Goal: Transaction & Acquisition: Purchase product/service

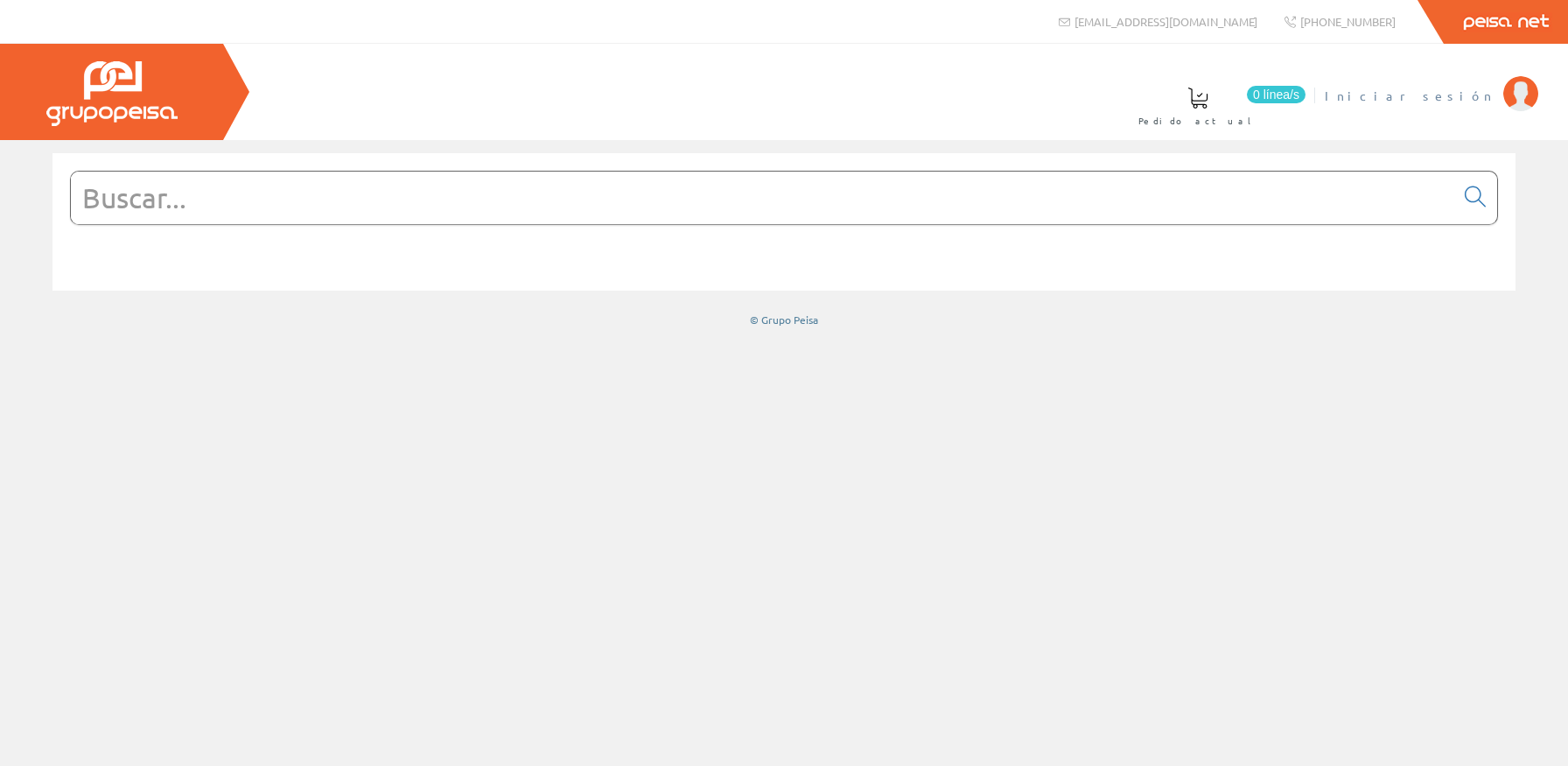
click at [1477, 92] on span "Iniciar sesión" at bounding box center [1410, 95] width 170 height 18
click at [1482, 95] on span "Juan Vte. Francés" at bounding box center [1322, 95] width 346 height 18
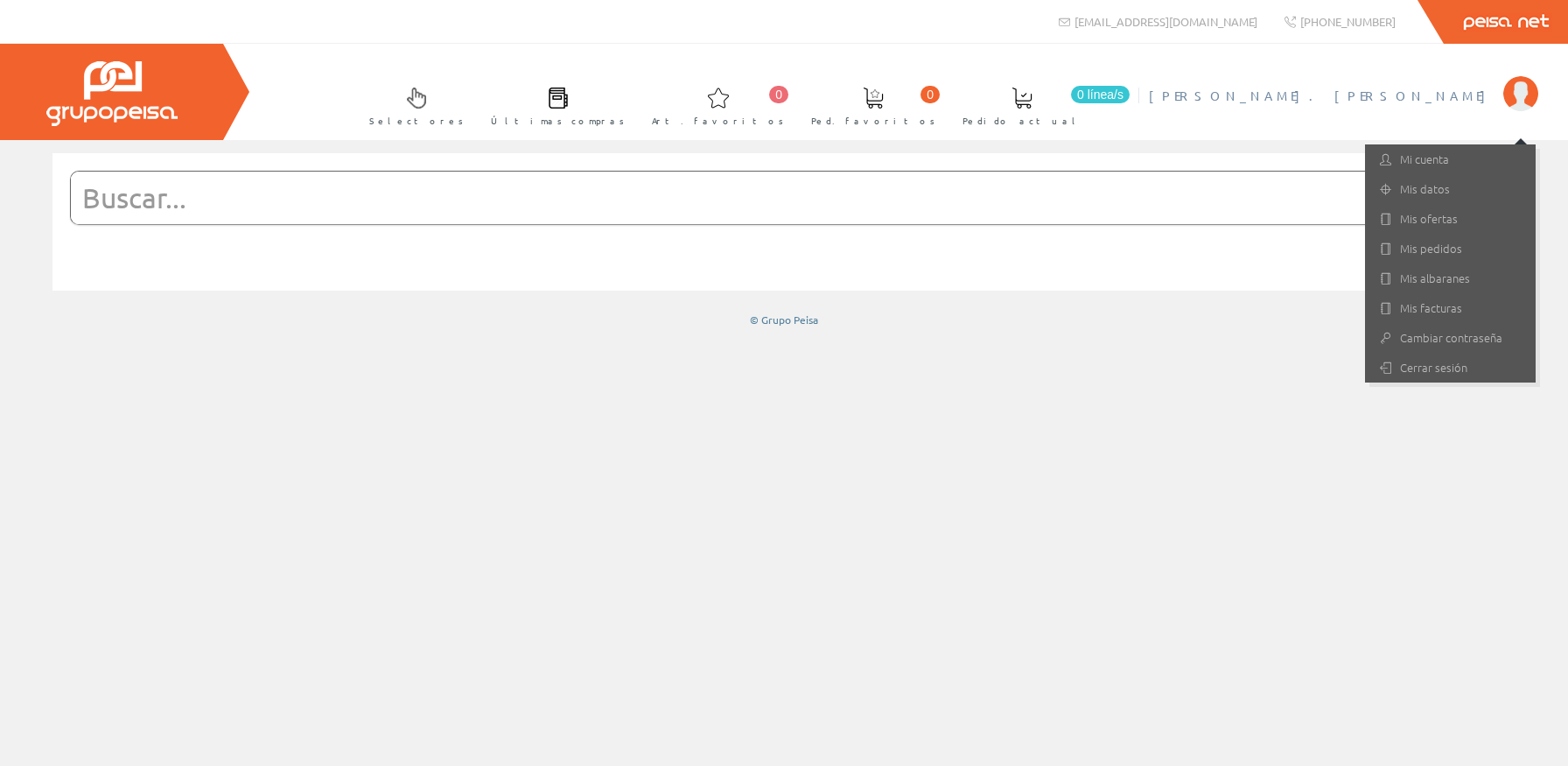
click at [899, 228] on form at bounding box center [784, 224] width 1428 height 107
click at [872, 209] on input "text" at bounding box center [762, 198] width 1383 height 52
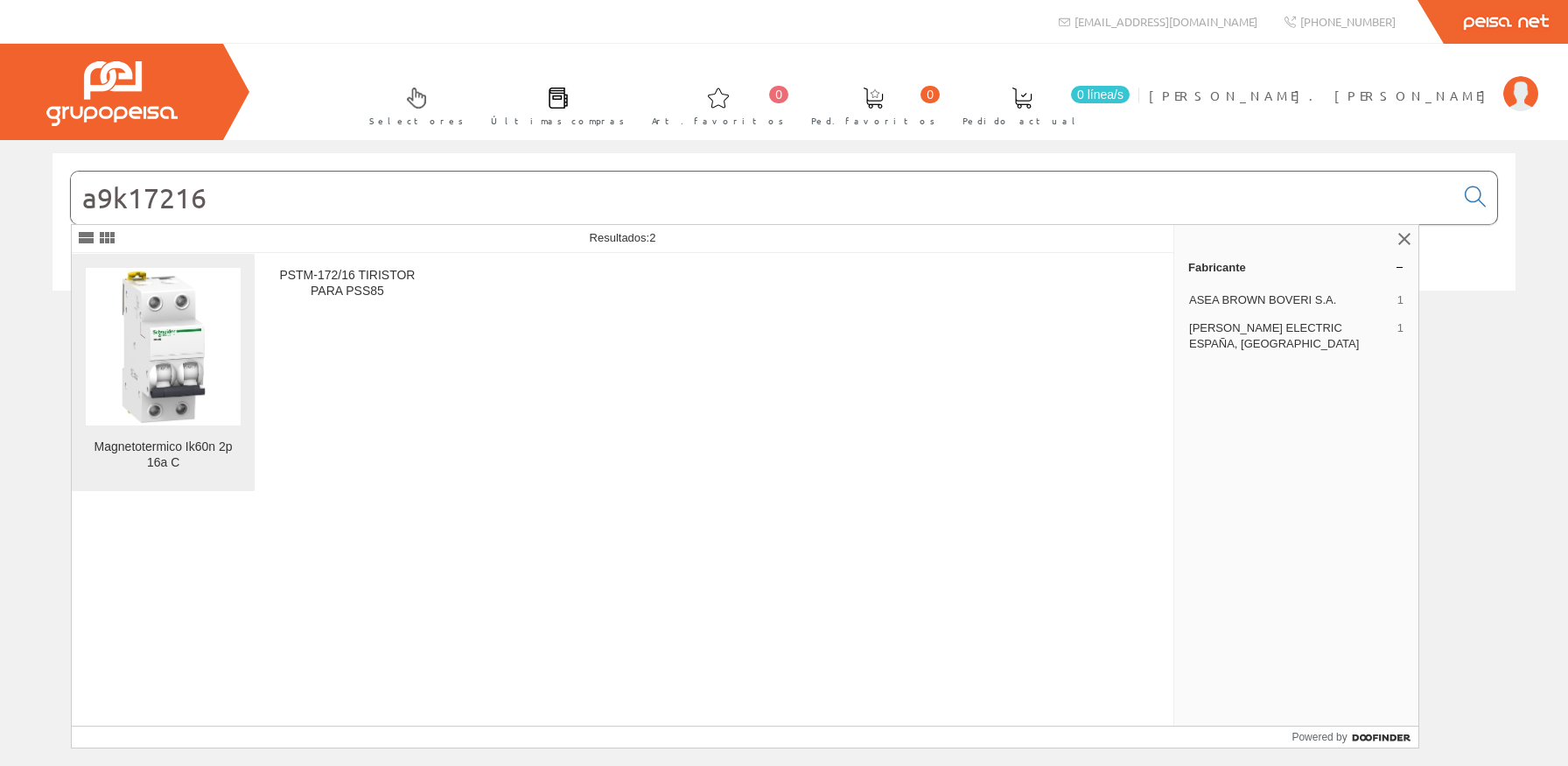
type input "a9k17216"
click at [130, 365] on img at bounding box center [163, 346] width 155 height 155
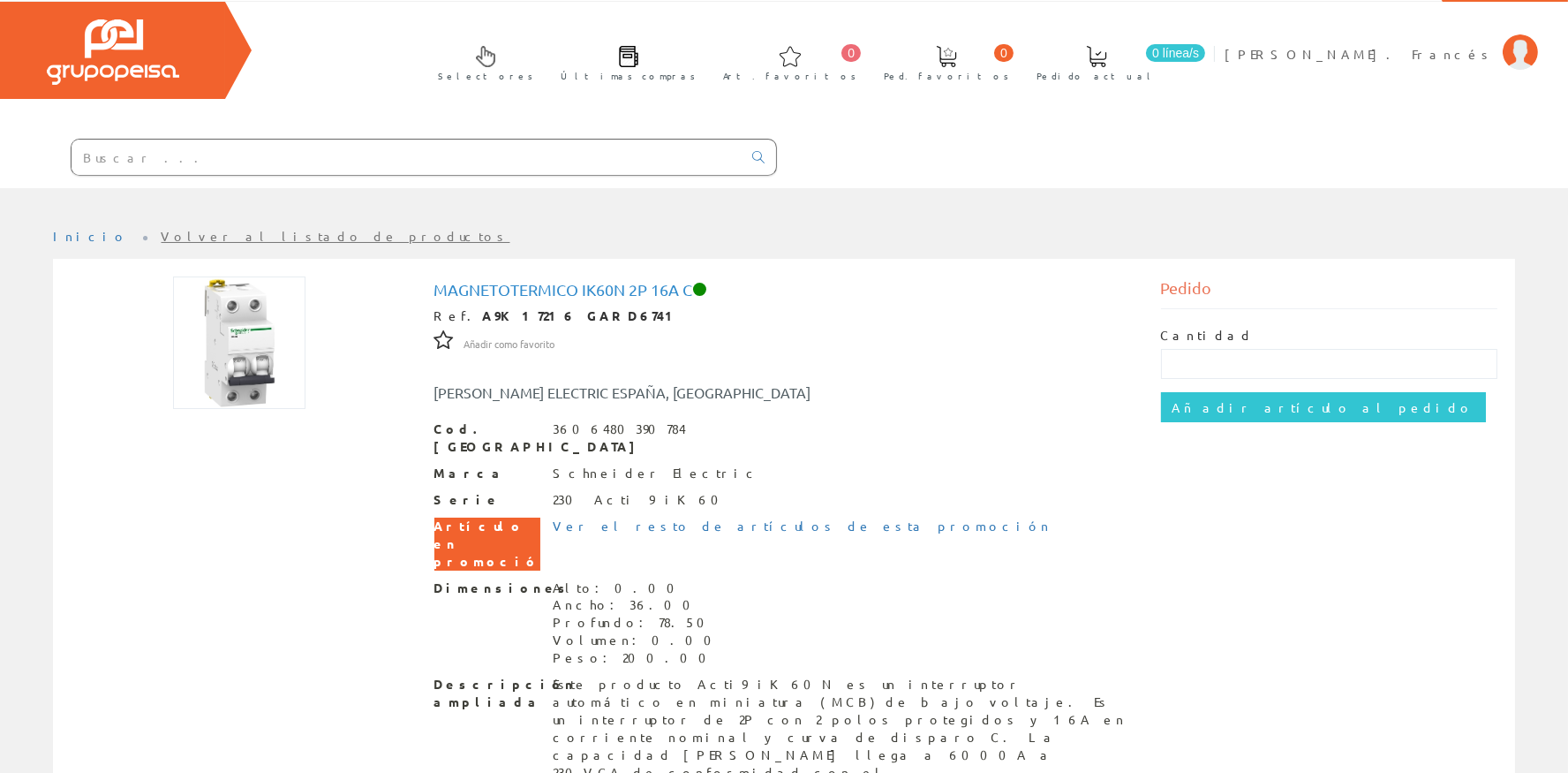
scroll to position [78, 0]
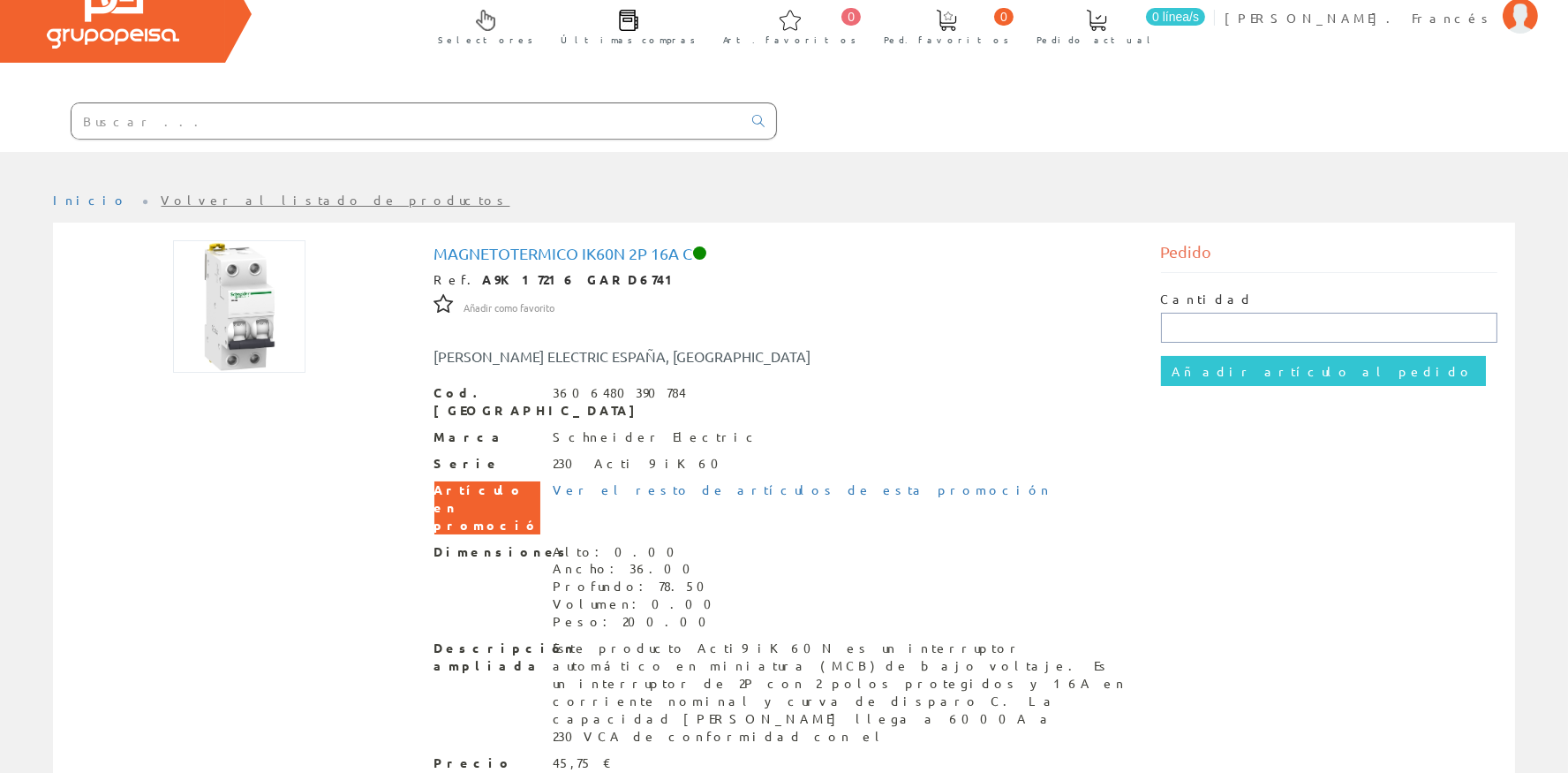
click at [1252, 328] on input "text" at bounding box center [1330, 328] width 337 height 30
type input "1"
click at [1227, 362] on input "Añadir artículo al pedido" at bounding box center [1324, 371] width 325 height 30
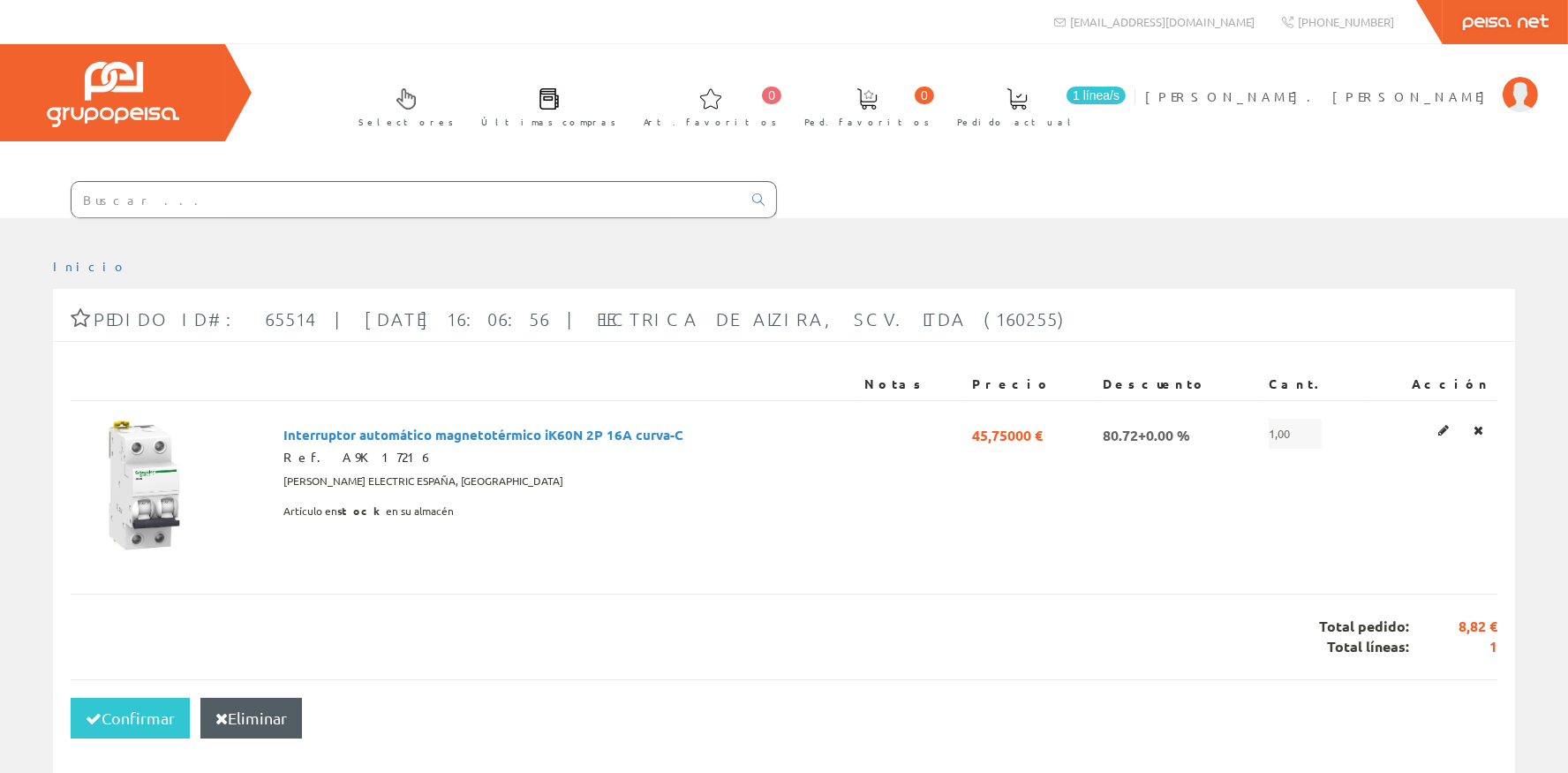
click at [210, 193] on input "text" at bounding box center [406, 198] width 670 height 35
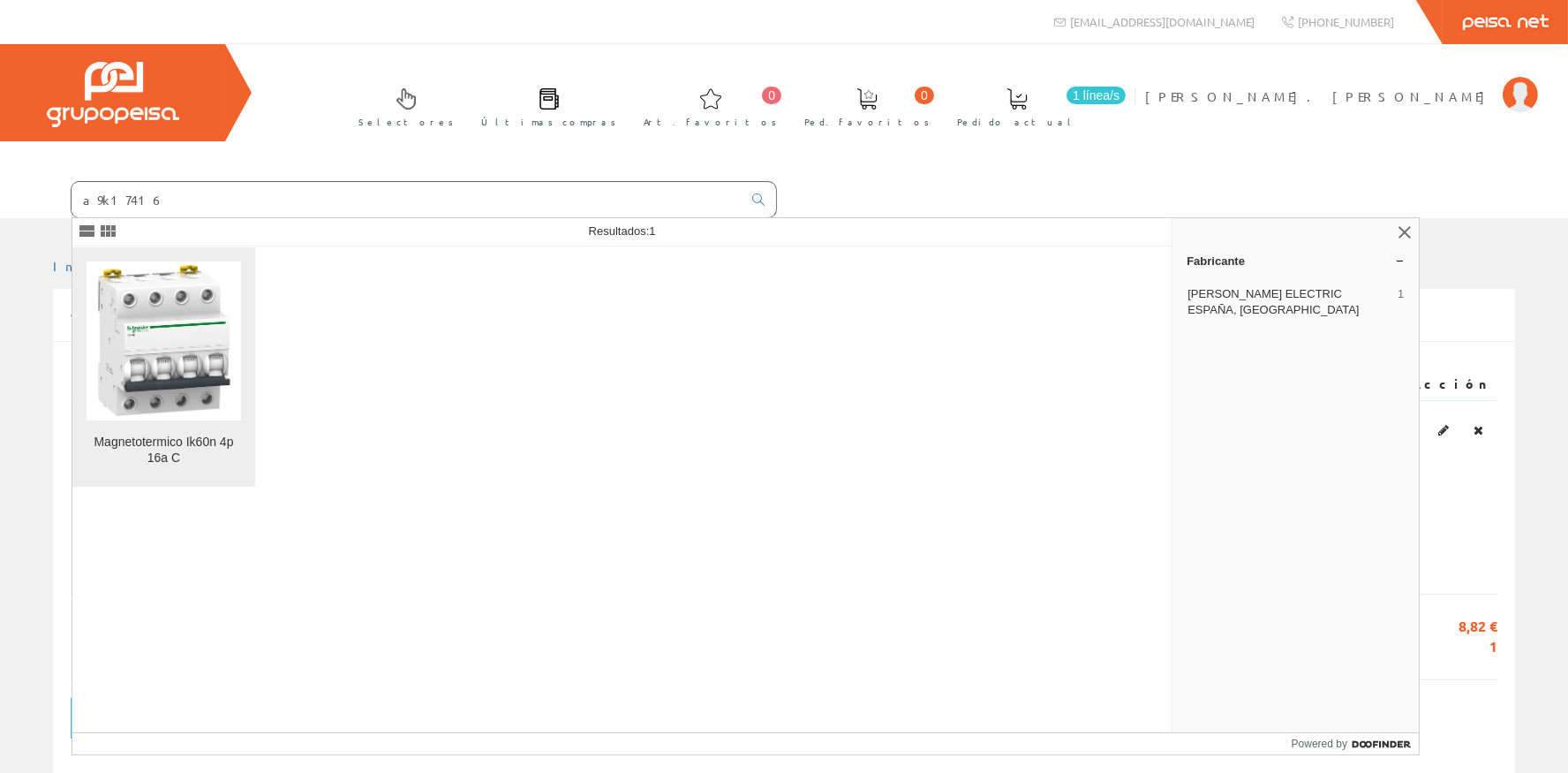
type input "a9k17416"
click at [215, 356] on img at bounding box center [164, 340] width 155 height 155
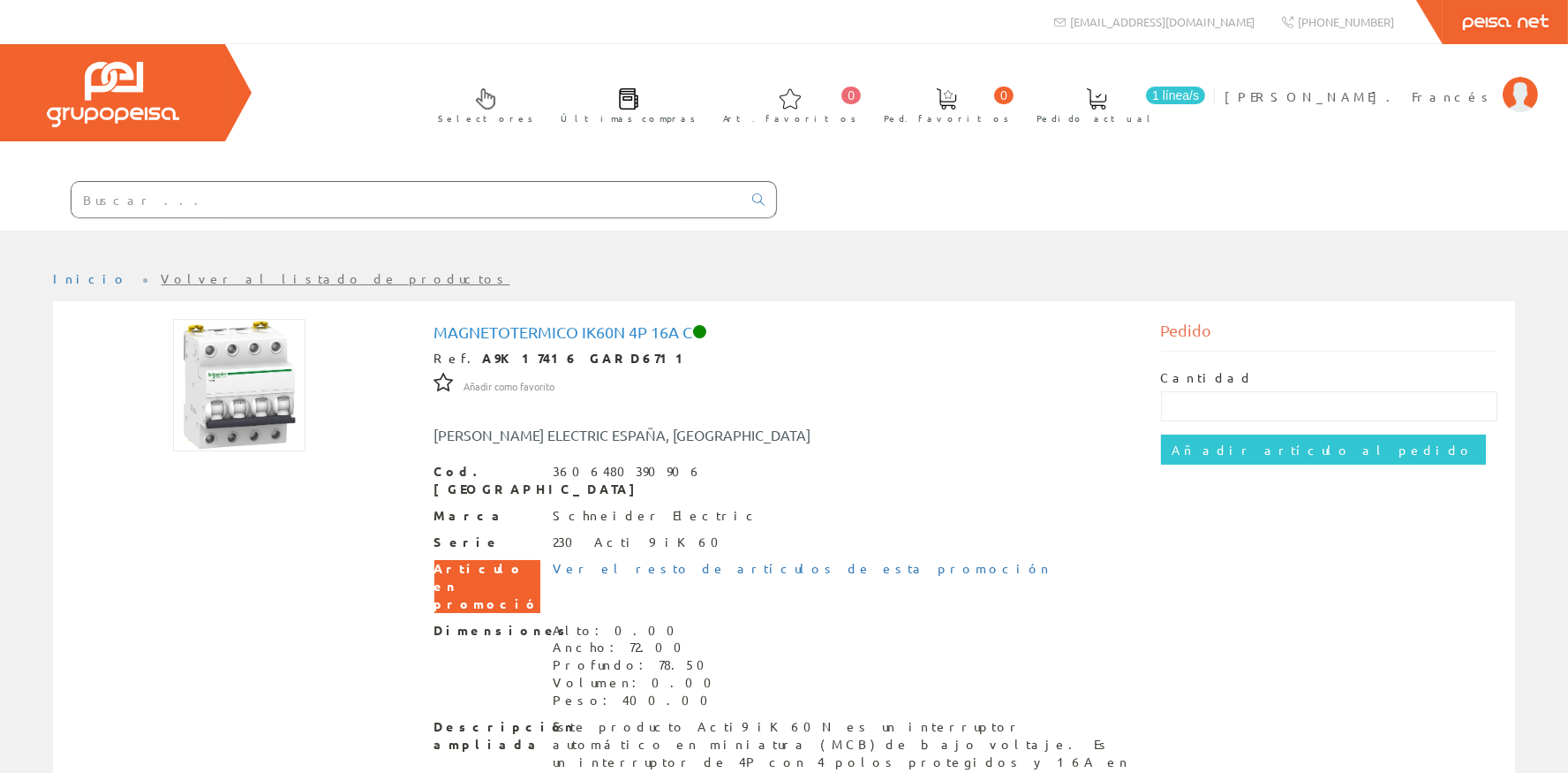
click at [1205, 104] on span "1 línea/s" at bounding box center [1176, 95] width 60 height 18
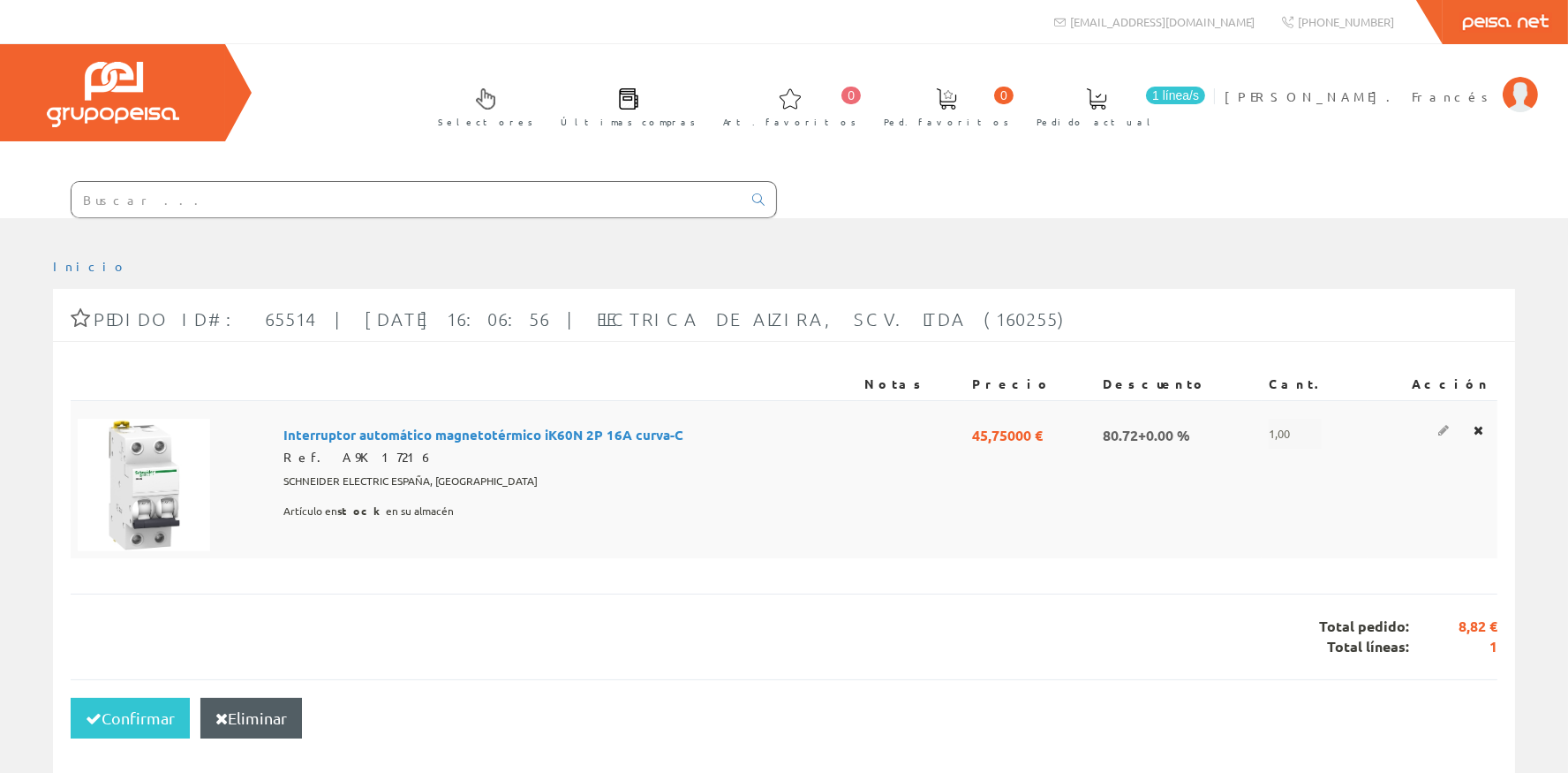
click at [1449, 436] on icon at bounding box center [1443, 429] width 10 height 12
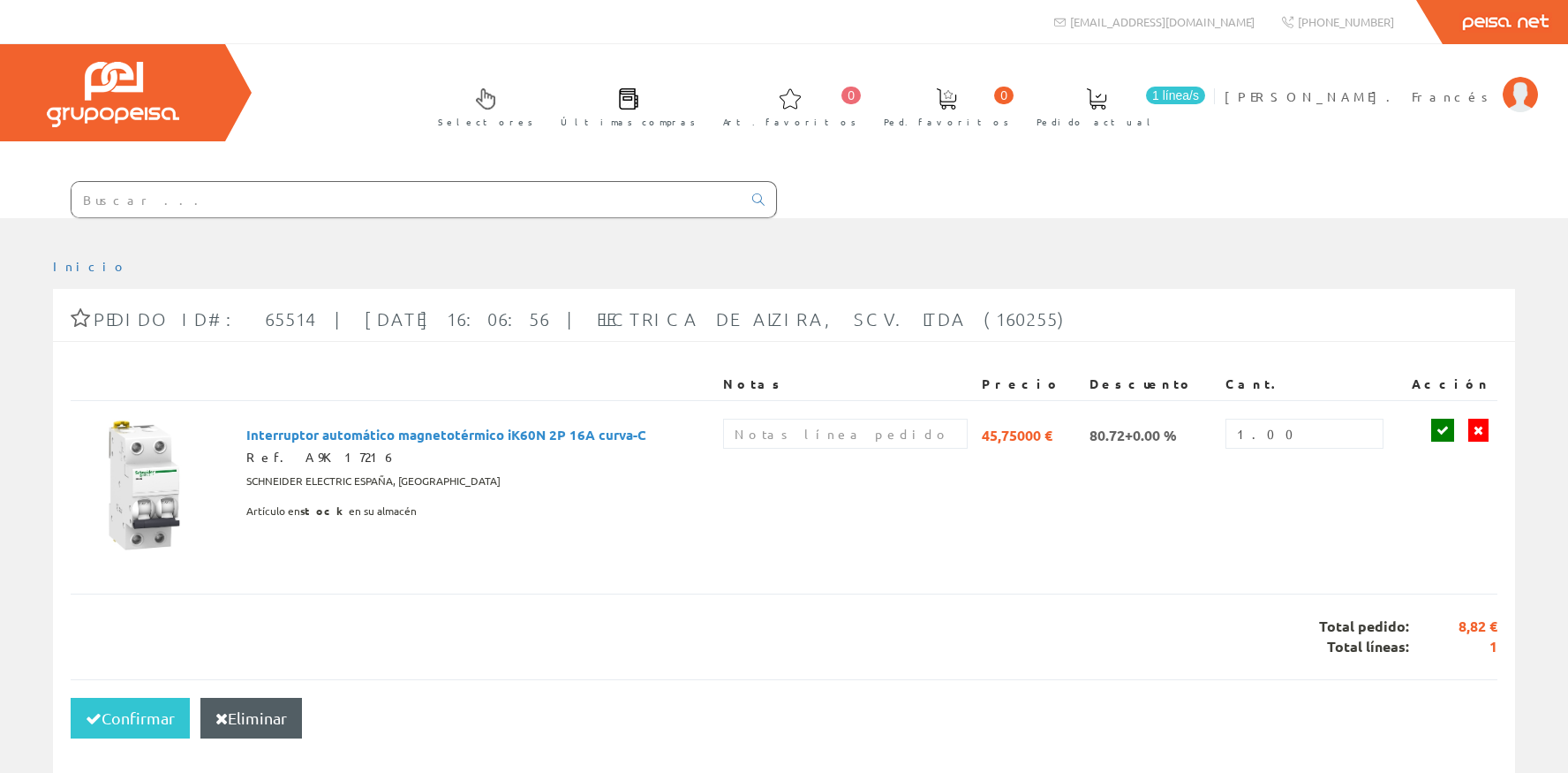
scroll to position [314, 0]
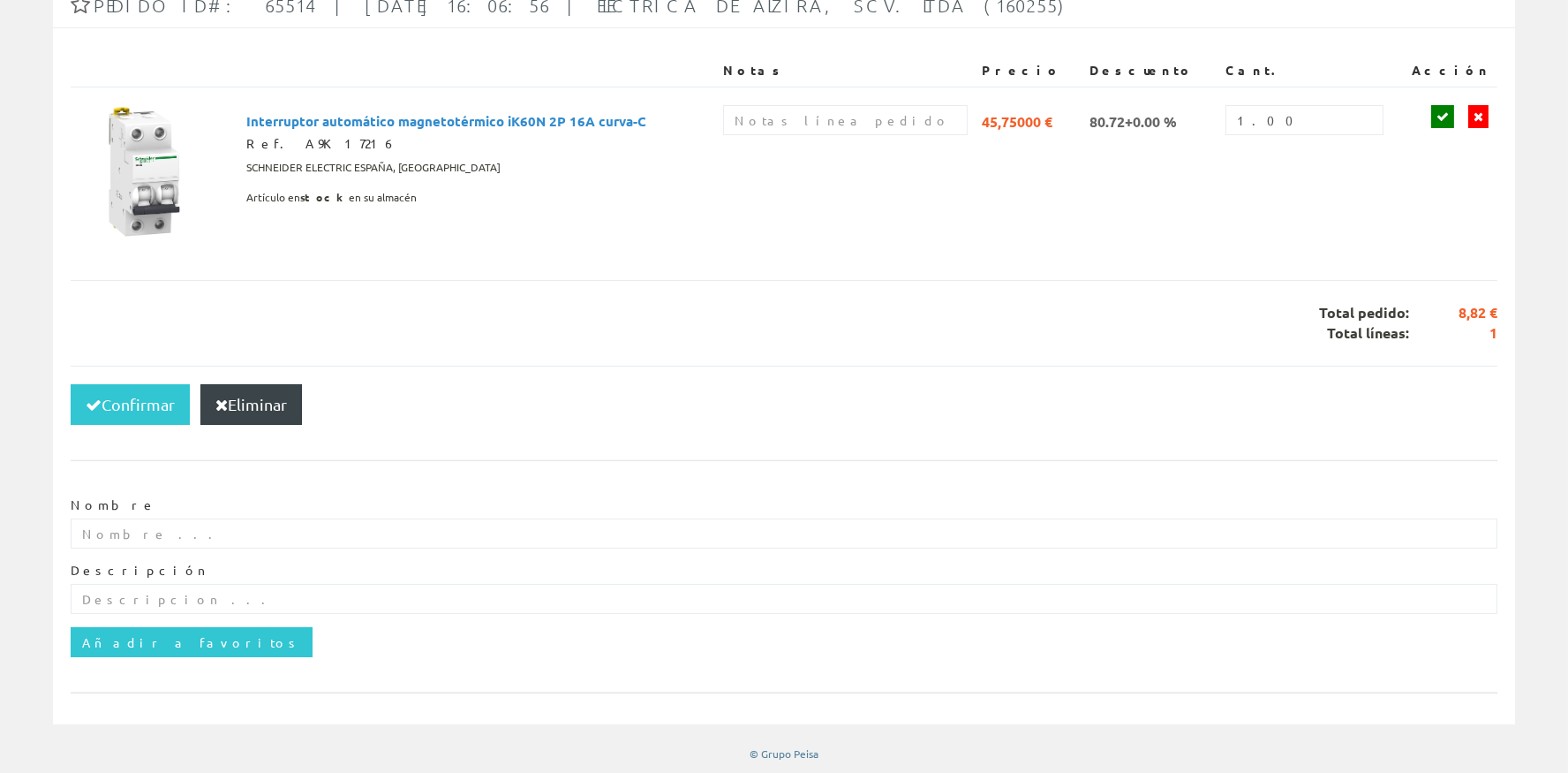
click at [224, 398] on button "Eliminar" at bounding box center [250, 404] width 101 height 41
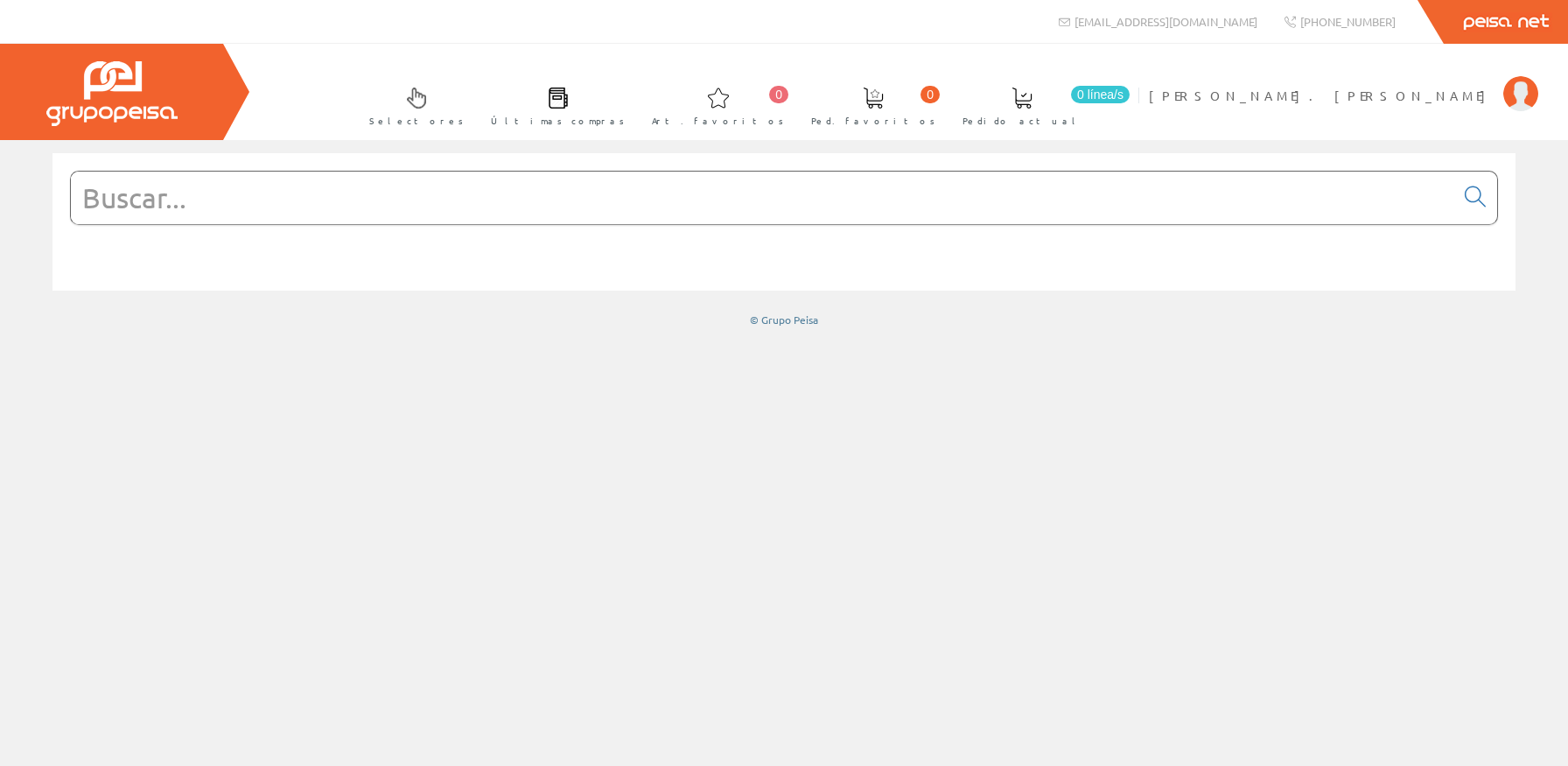
click at [245, 202] on input "text" at bounding box center [762, 198] width 1383 height 52
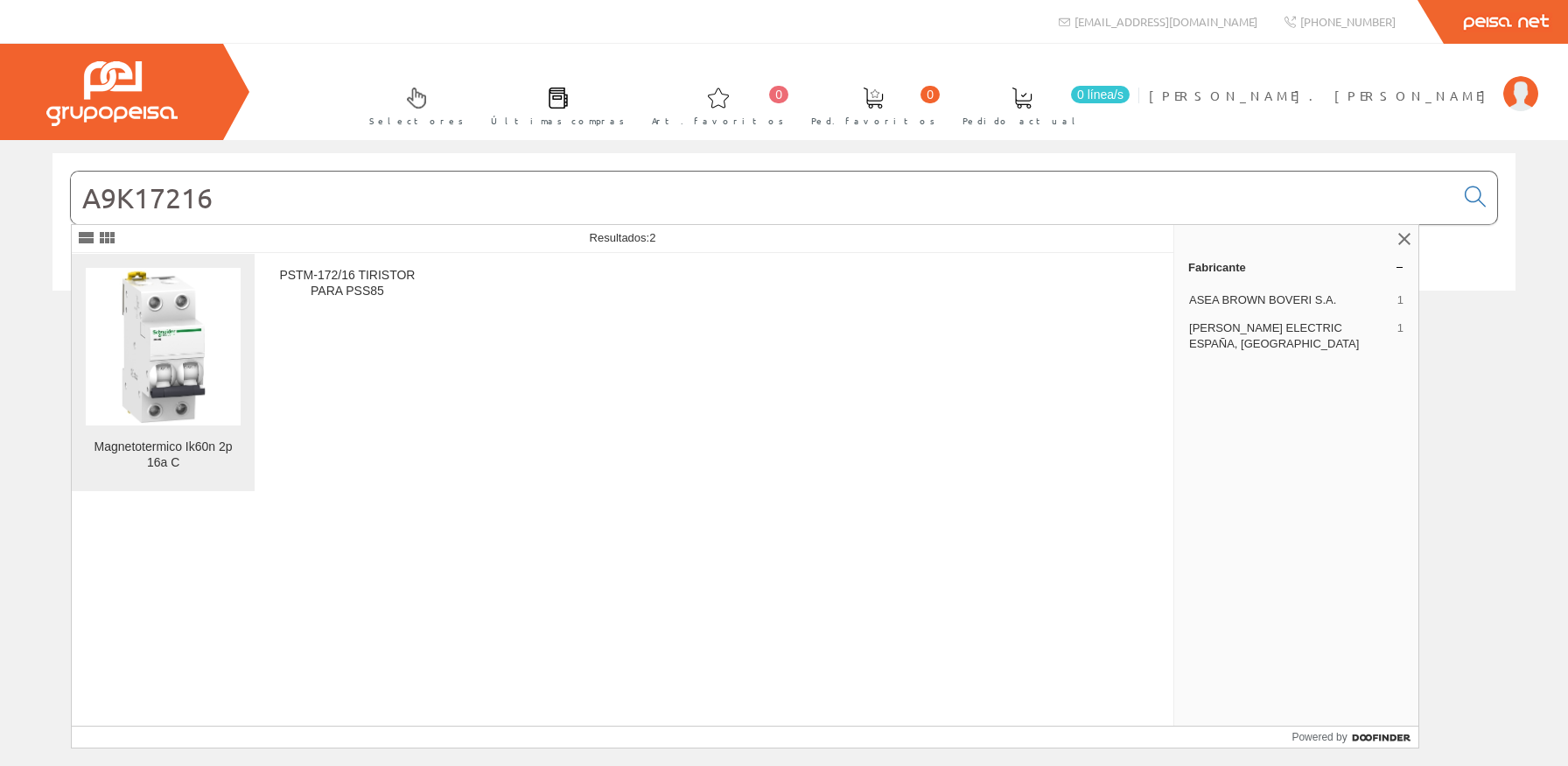
type input "A9K17216"
click at [214, 340] on img at bounding box center [163, 346] width 155 height 155
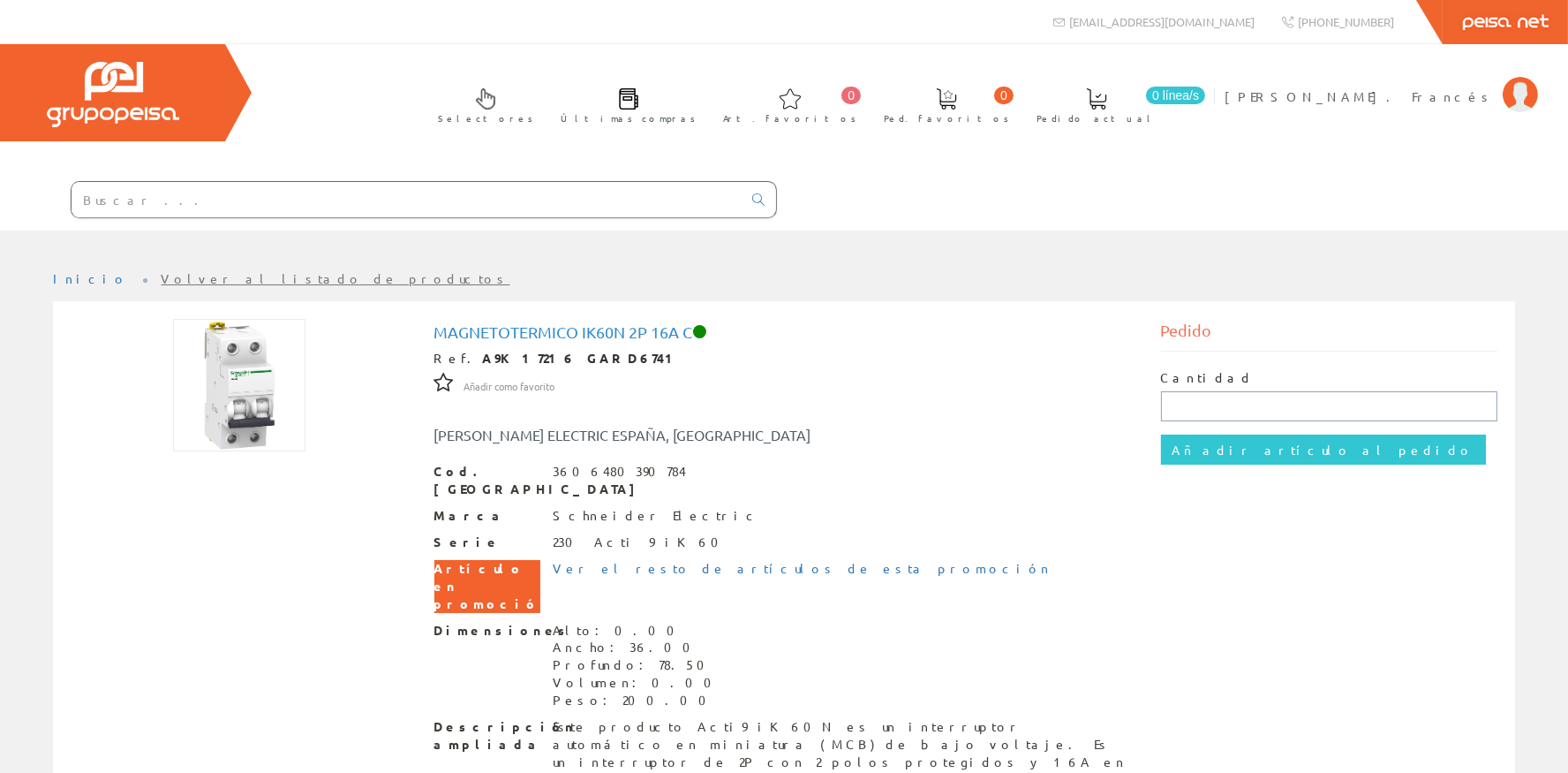
click at [1267, 418] on input "text" at bounding box center [1330, 406] width 337 height 30
click at [1263, 410] on input "text" at bounding box center [1330, 406] width 337 height 30
type input "6"
click at [1243, 451] on input "Añadir artículo al pedido" at bounding box center [1324, 450] width 325 height 30
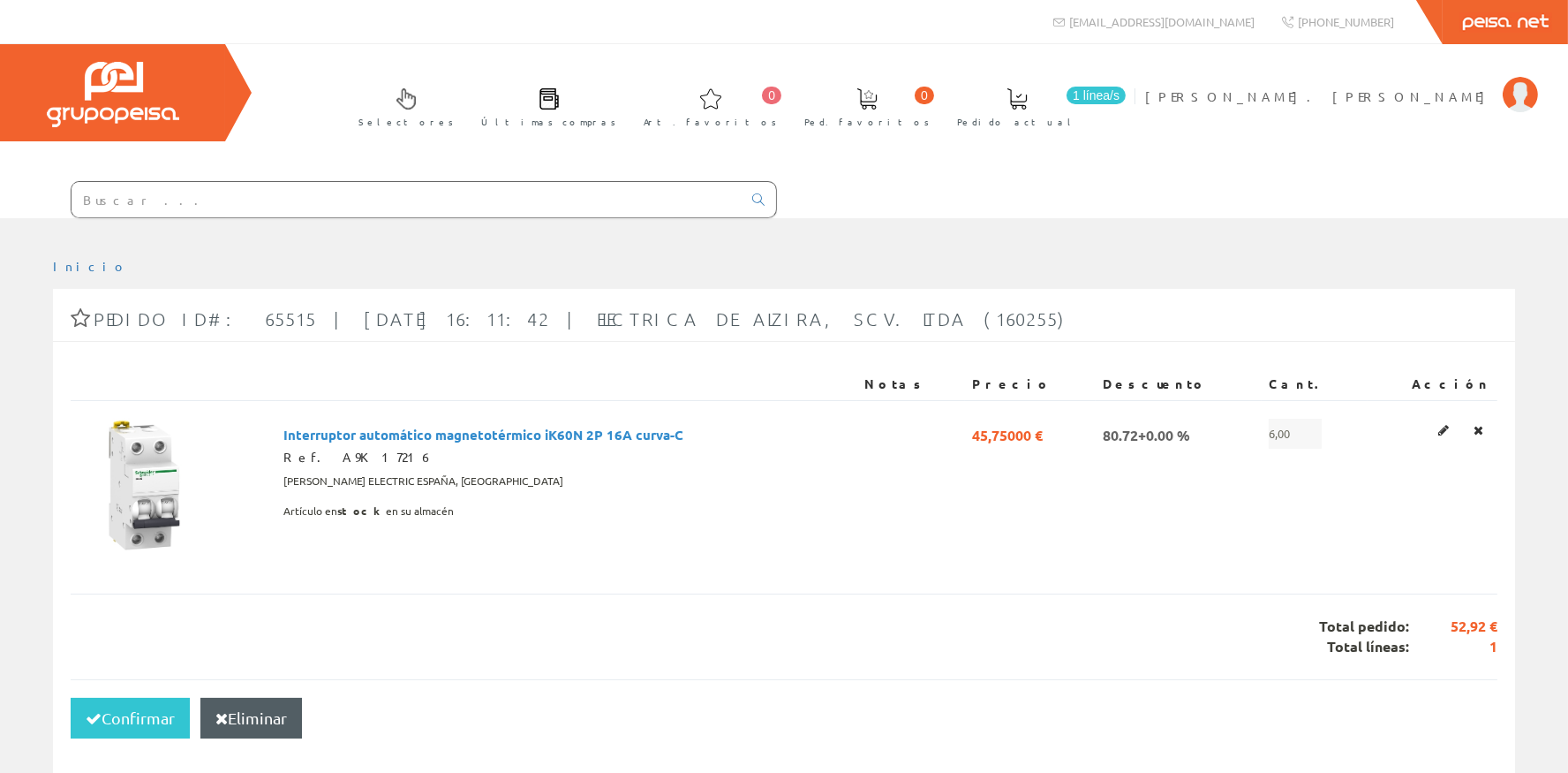
click at [151, 208] on input "text" at bounding box center [406, 198] width 670 height 35
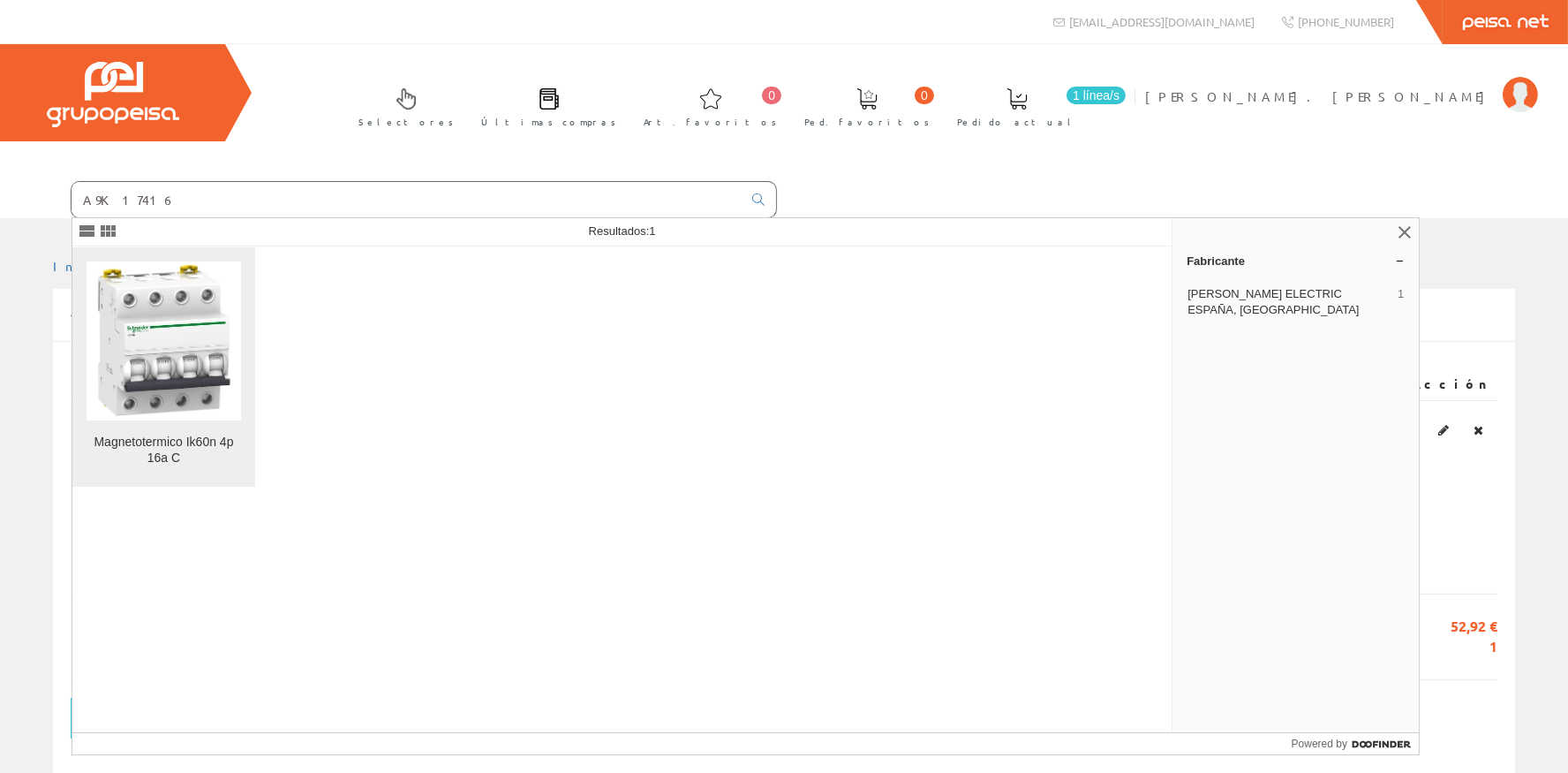
type input "A9K17416"
click at [150, 323] on img at bounding box center [164, 340] width 155 height 155
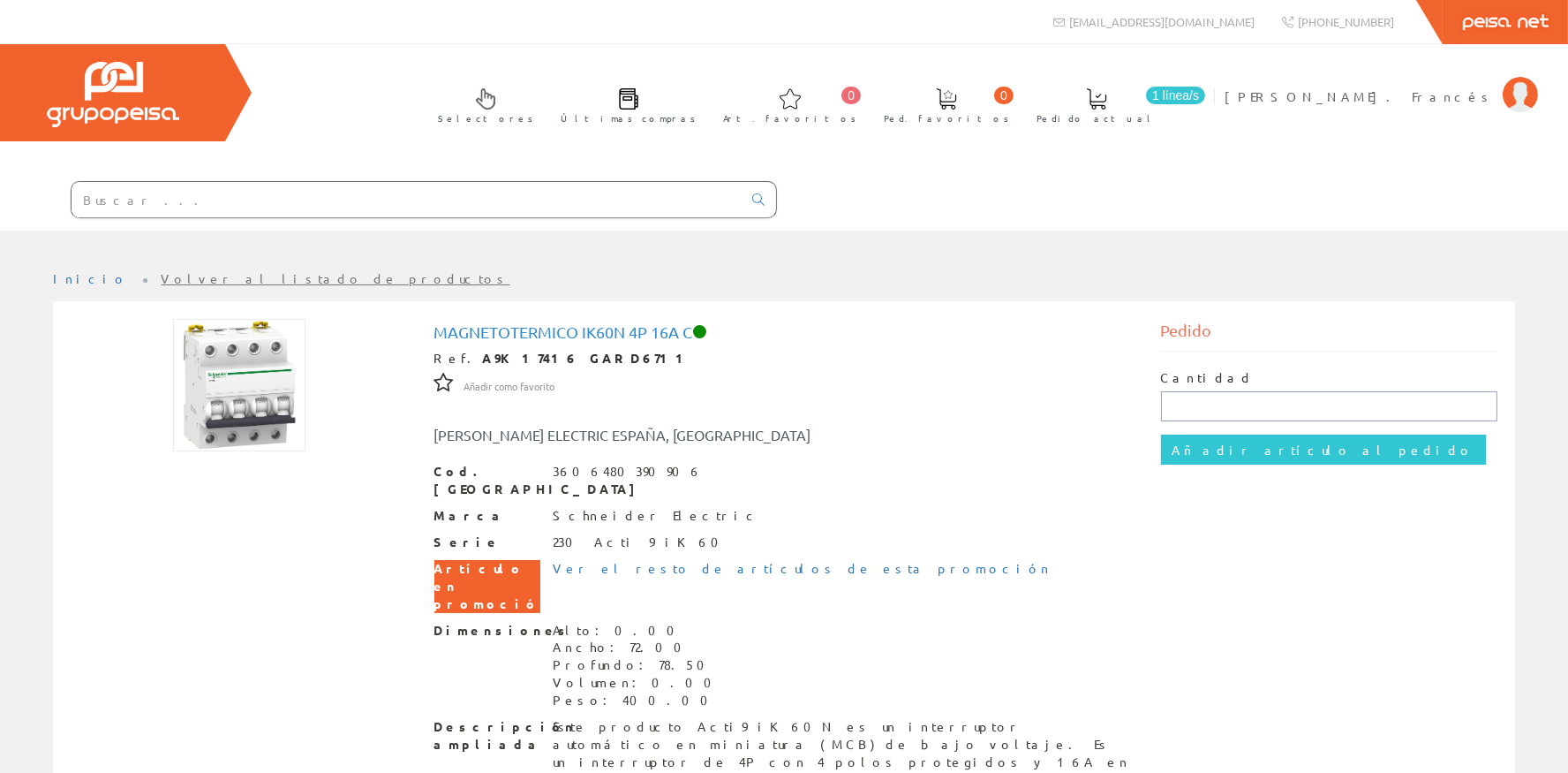
drag, startPoint x: 1198, startPoint y: 394, endPoint x: 1200, endPoint y: 406, distance: 12.2
click at [1200, 396] on input "text" at bounding box center [1330, 406] width 337 height 30
type input "3"
click at [1213, 444] on input "Añadir artículo al pedido" at bounding box center [1324, 450] width 325 height 30
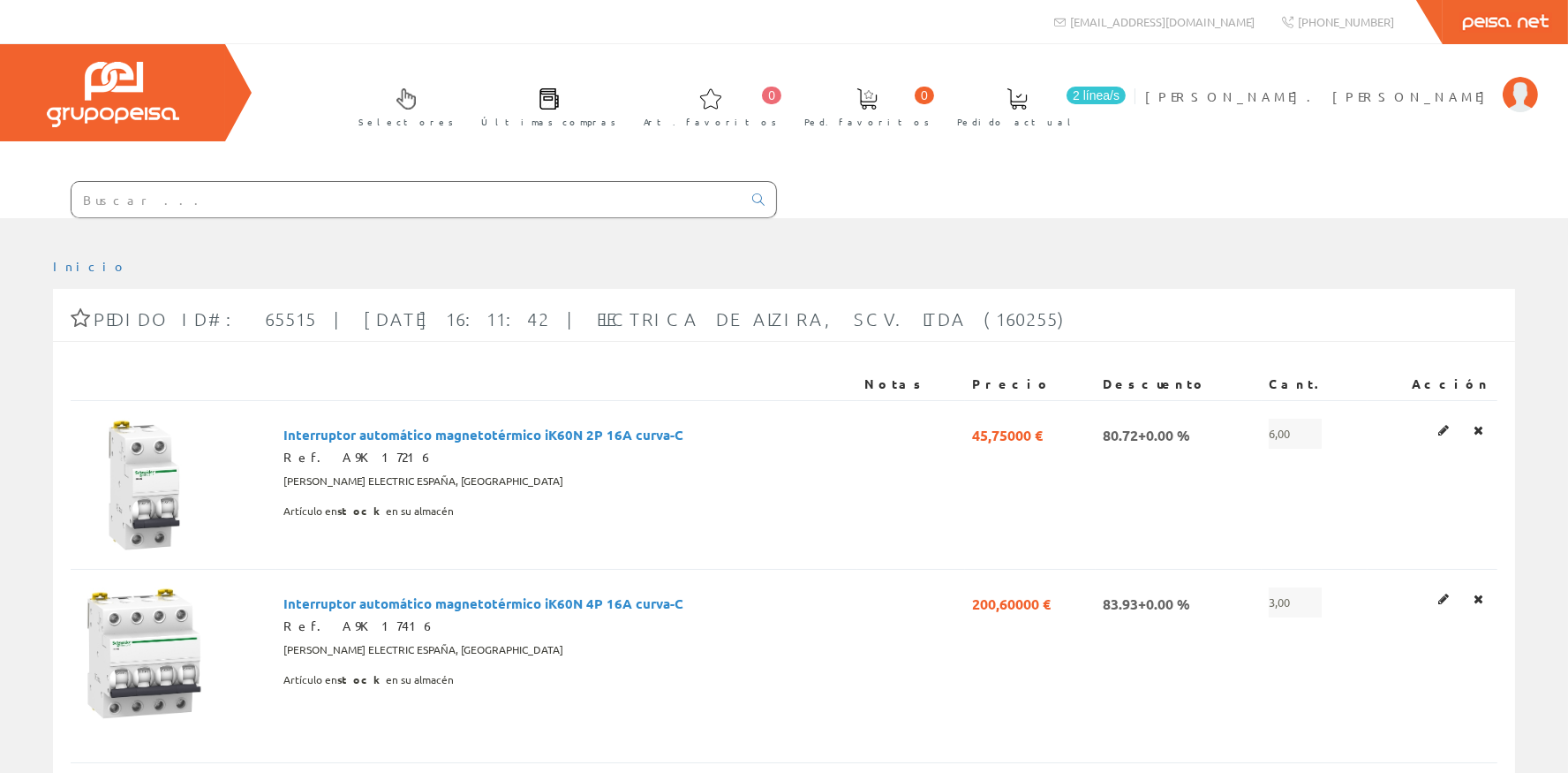
click at [176, 206] on input "text" at bounding box center [406, 198] width 670 height 35
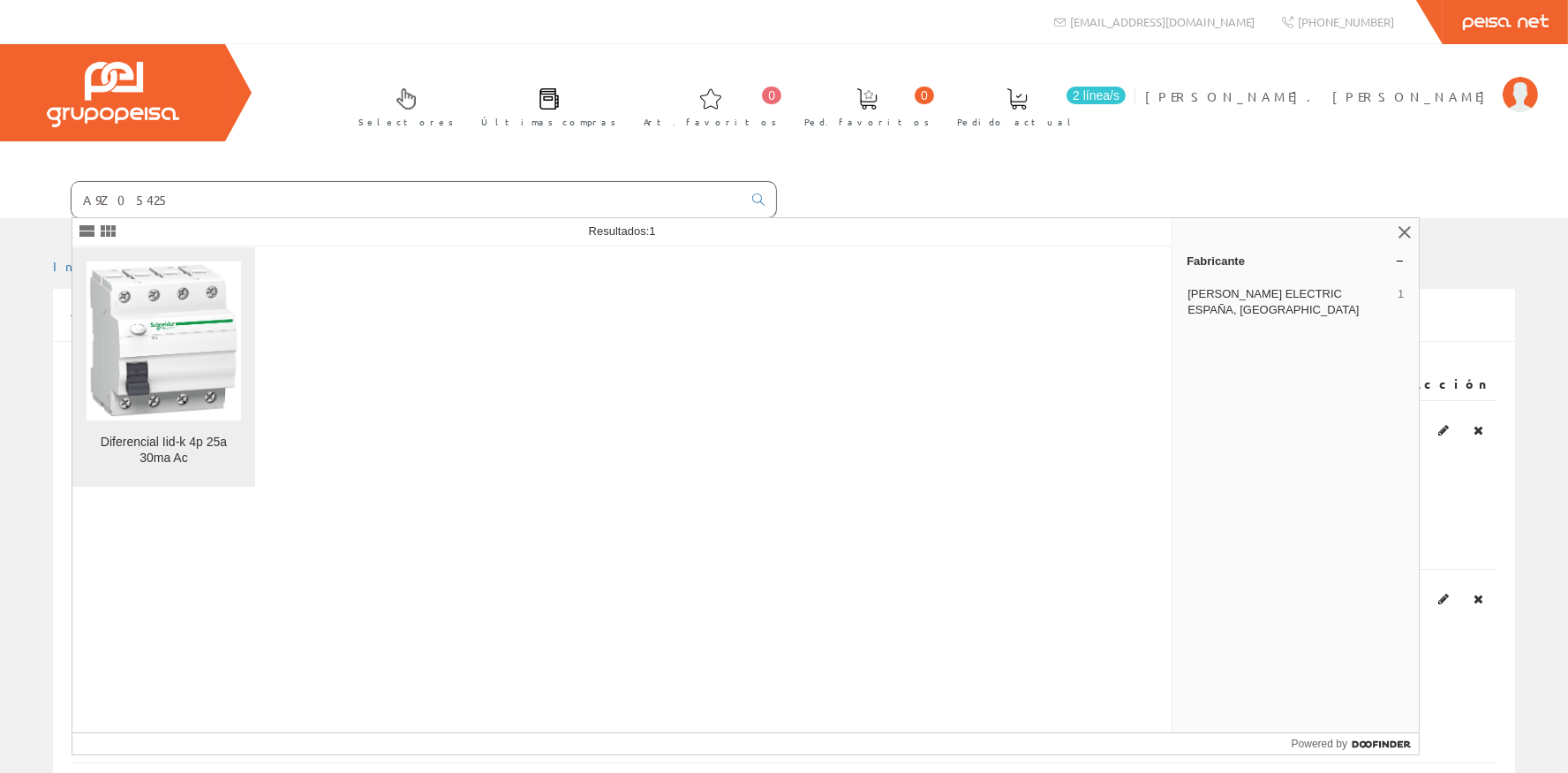
type input "A9Z05425"
click at [169, 307] on img at bounding box center [164, 340] width 155 height 155
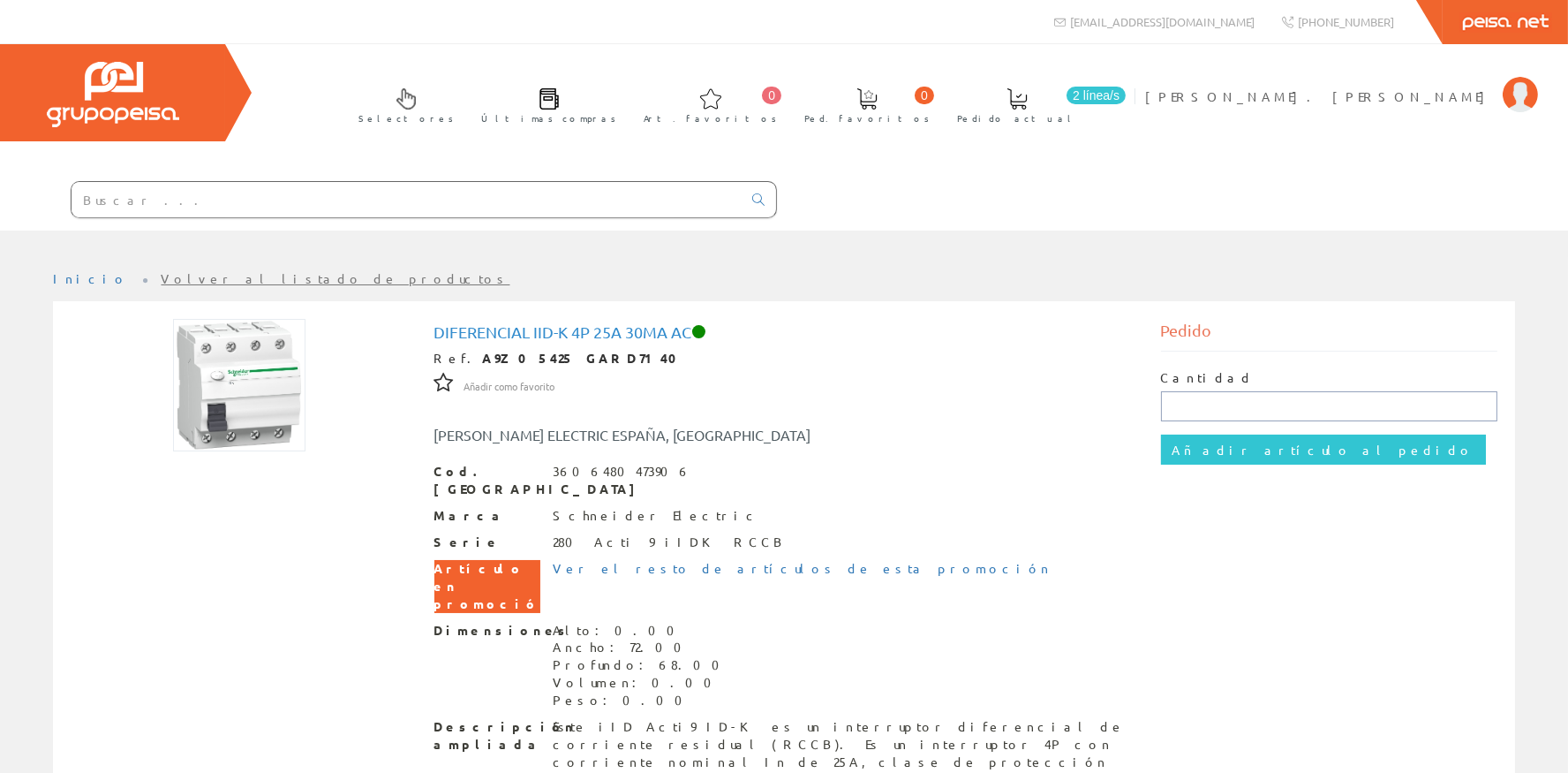
click at [1188, 400] on input "text" at bounding box center [1330, 406] width 337 height 30
type input "3"
click at [1203, 455] on input "Añadir artículo al pedido" at bounding box center [1324, 450] width 325 height 30
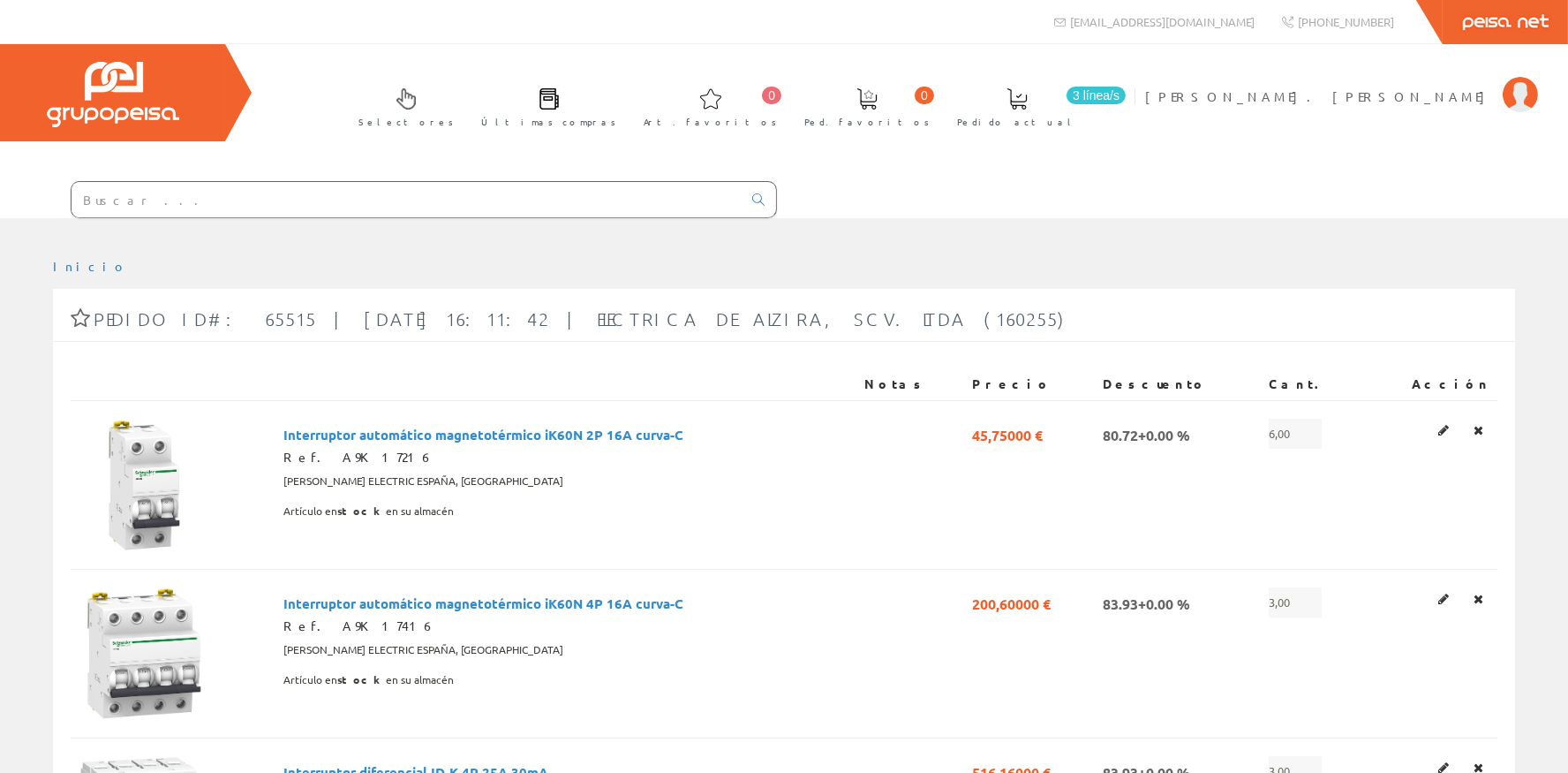
click at [289, 200] on input "text" at bounding box center [406, 198] width 670 height 35
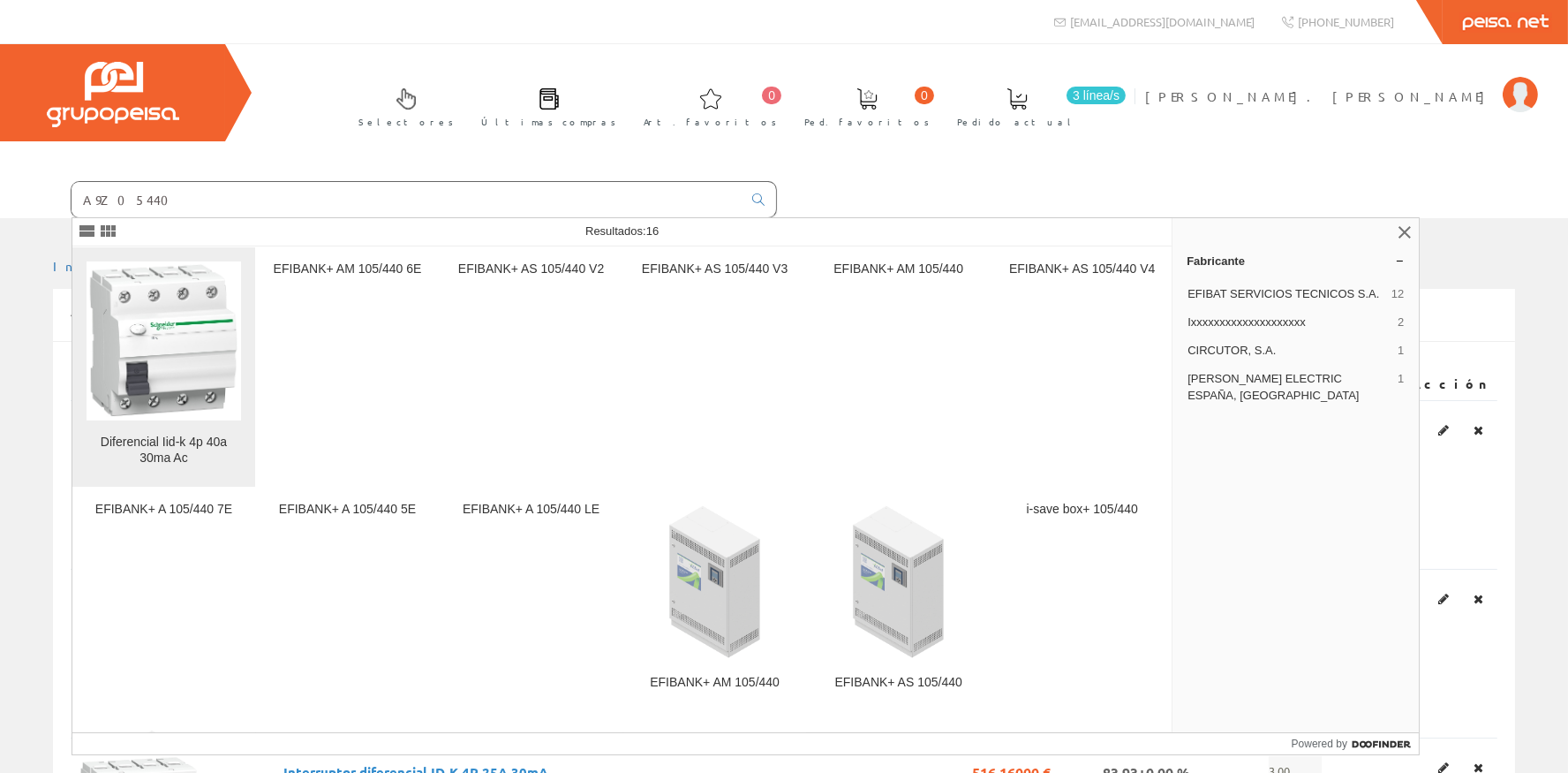
type input "A9Z05440"
click at [180, 385] on img at bounding box center [164, 340] width 155 height 155
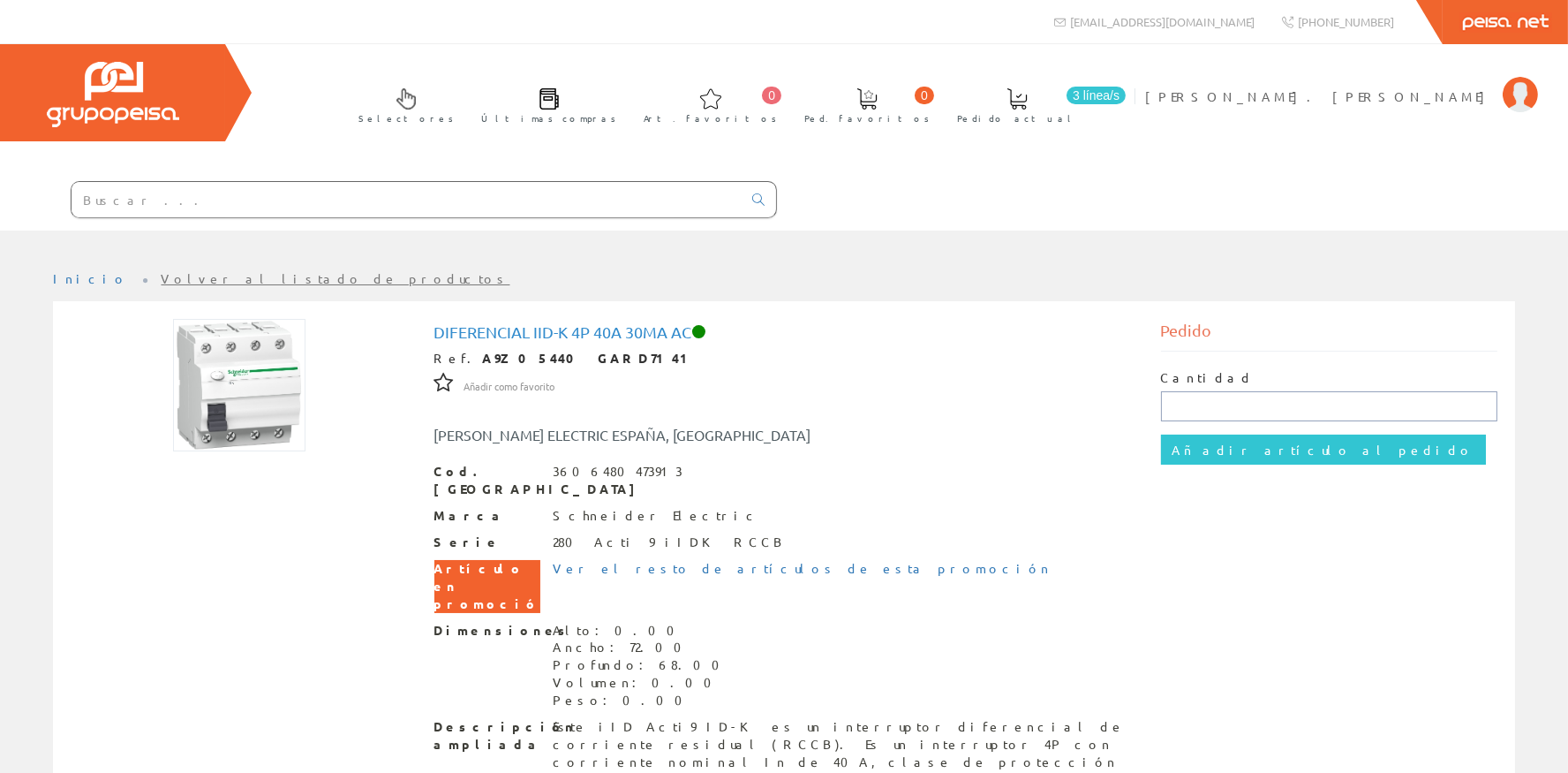
click at [1219, 406] on input "text" at bounding box center [1330, 406] width 337 height 30
type input "1"
click at [1216, 447] on input "Añadir artículo al pedido" at bounding box center [1324, 450] width 325 height 30
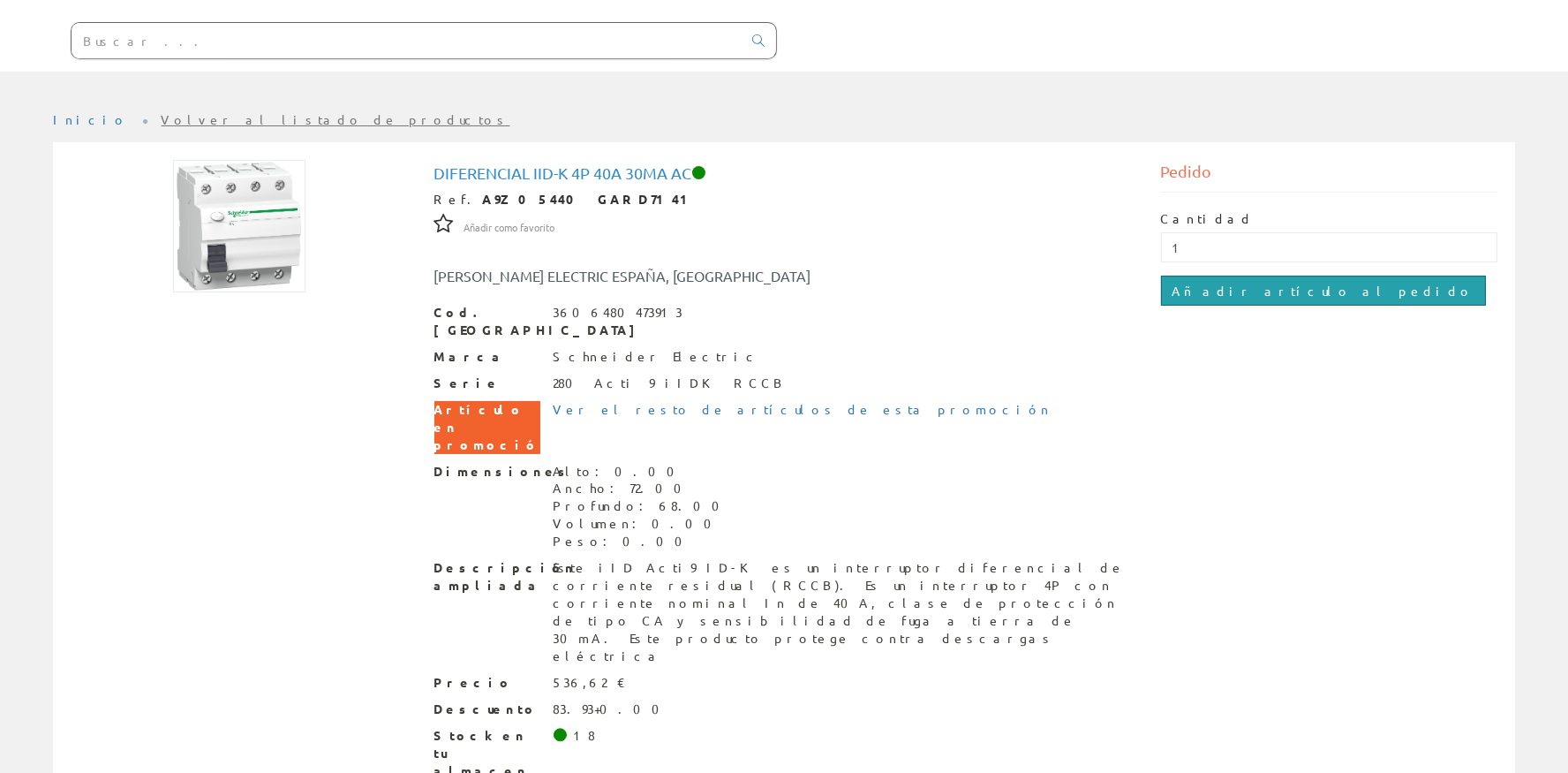
scroll to position [161, 0]
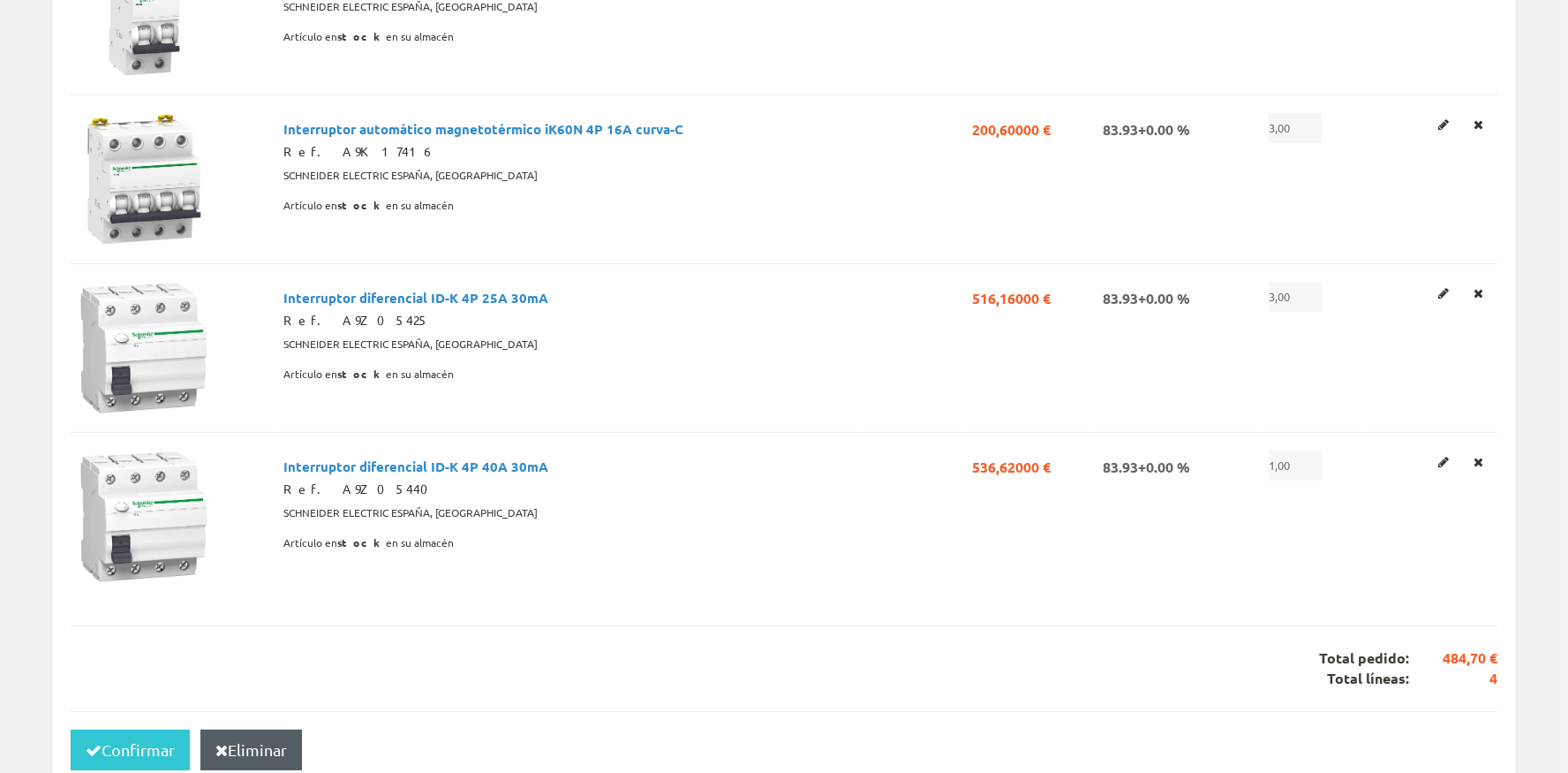
scroll to position [396, 0]
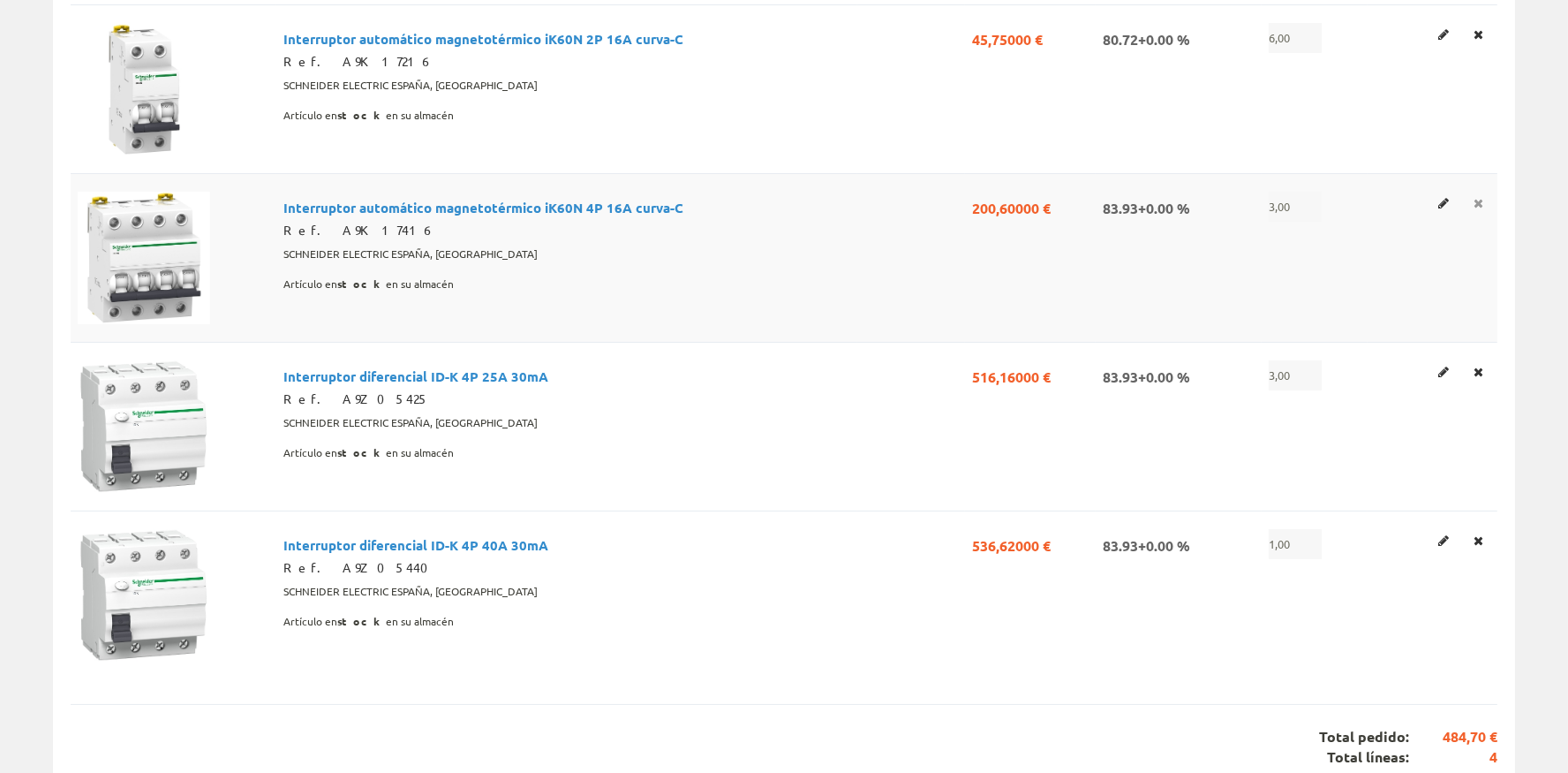
click at [1481, 41] on icon at bounding box center [1478, 34] width 9 height 12
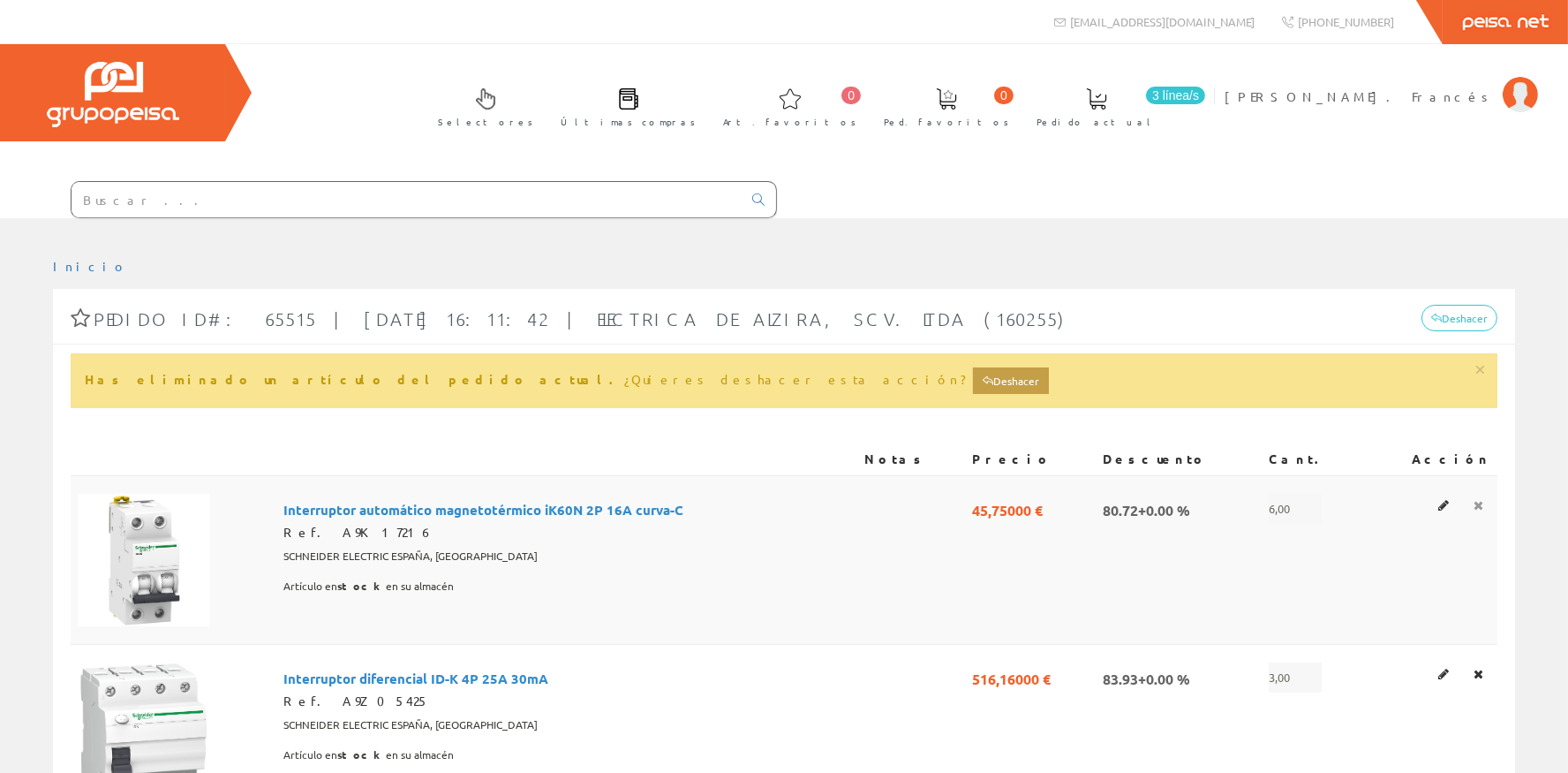
click at [1482, 501] on icon at bounding box center [1478, 505] width 9 height 12
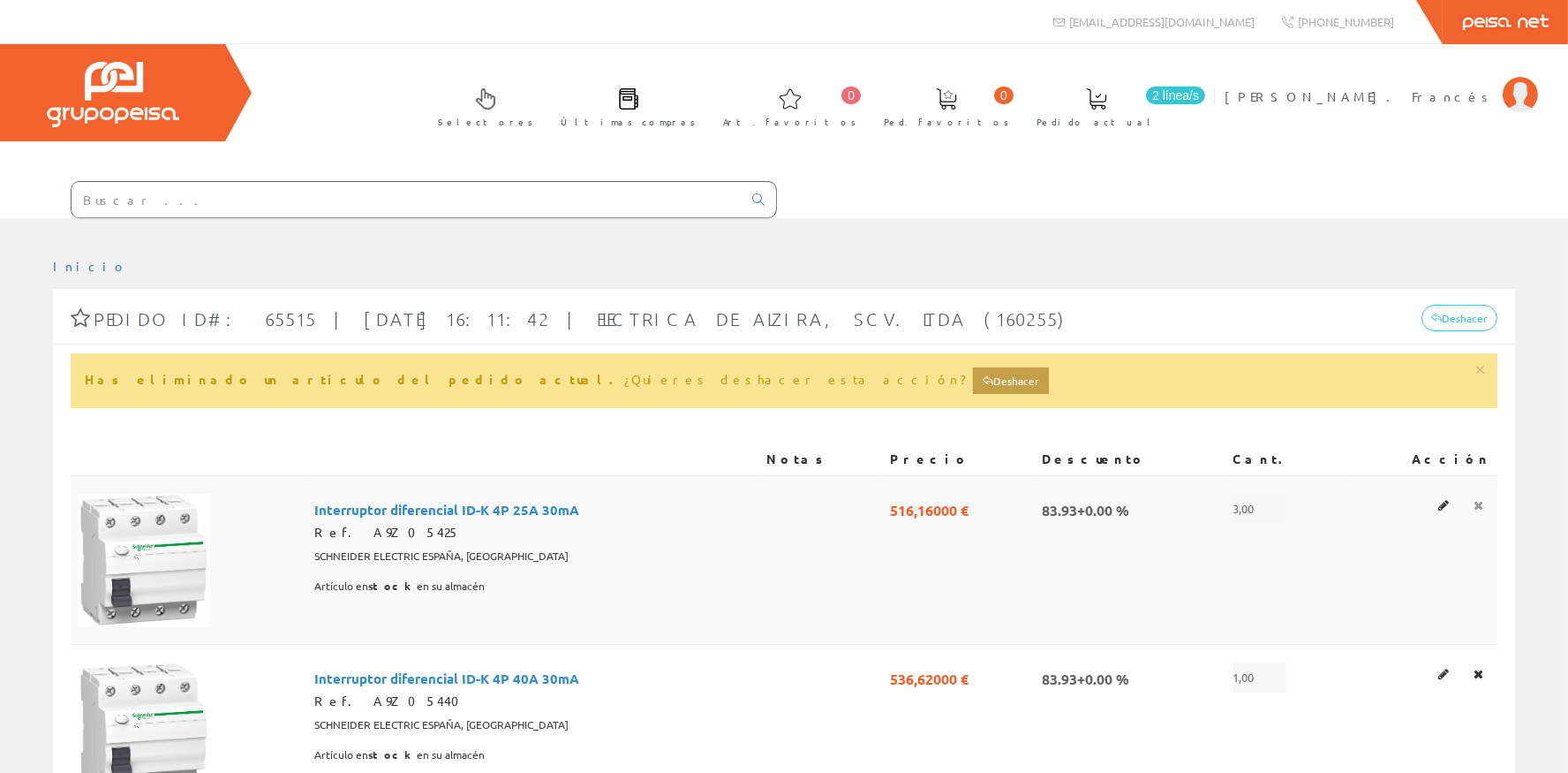
click at [1481, 501] on icon at bounding box center [1478, 505] width 9 height 12
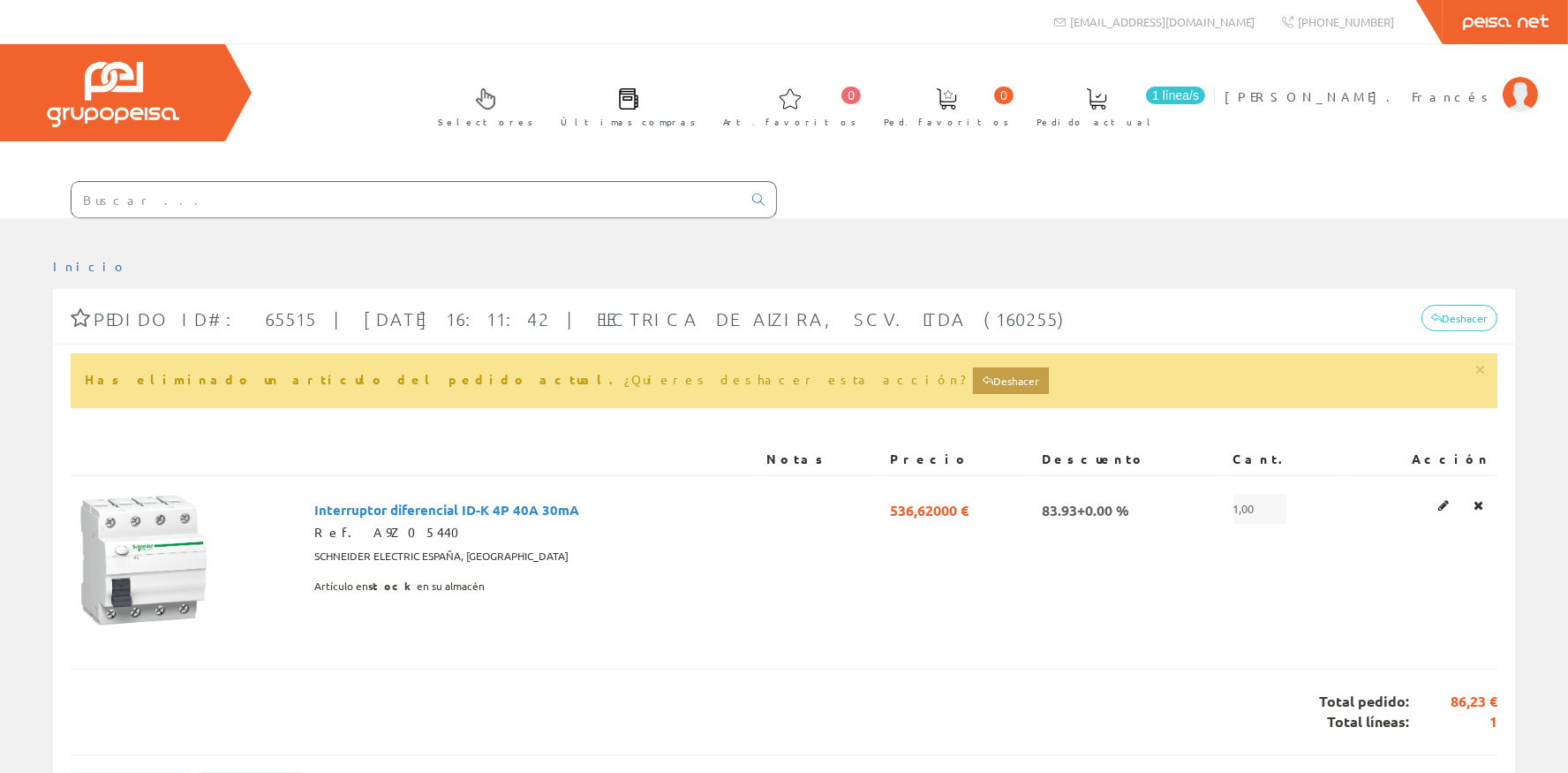
click at [1481, 501] on icon at bounding box center [1478, 505] width 9 height 12
